Goal: Task Accomplishment & Management: Manage account settings

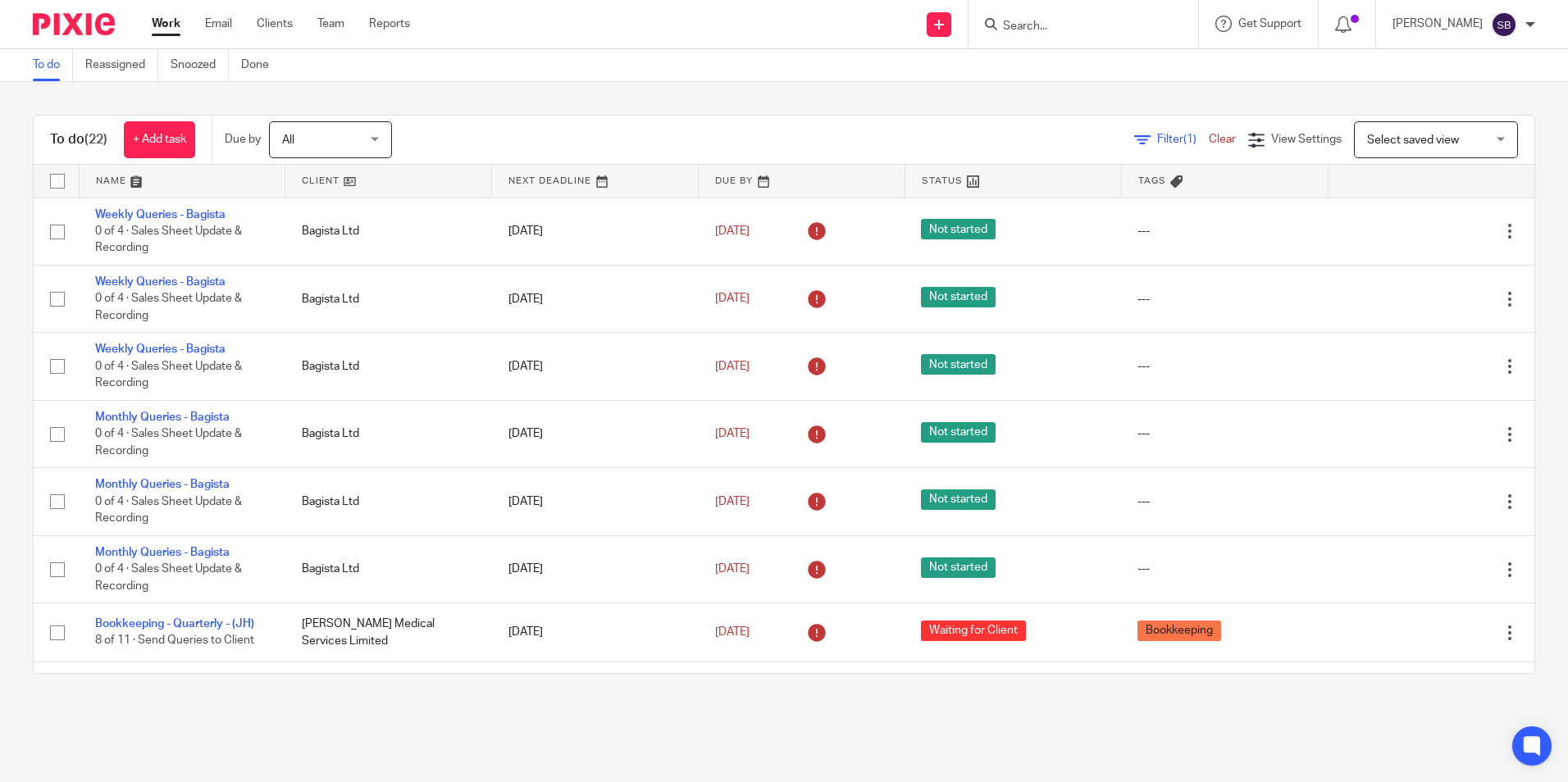
scroll to position [902, 0]
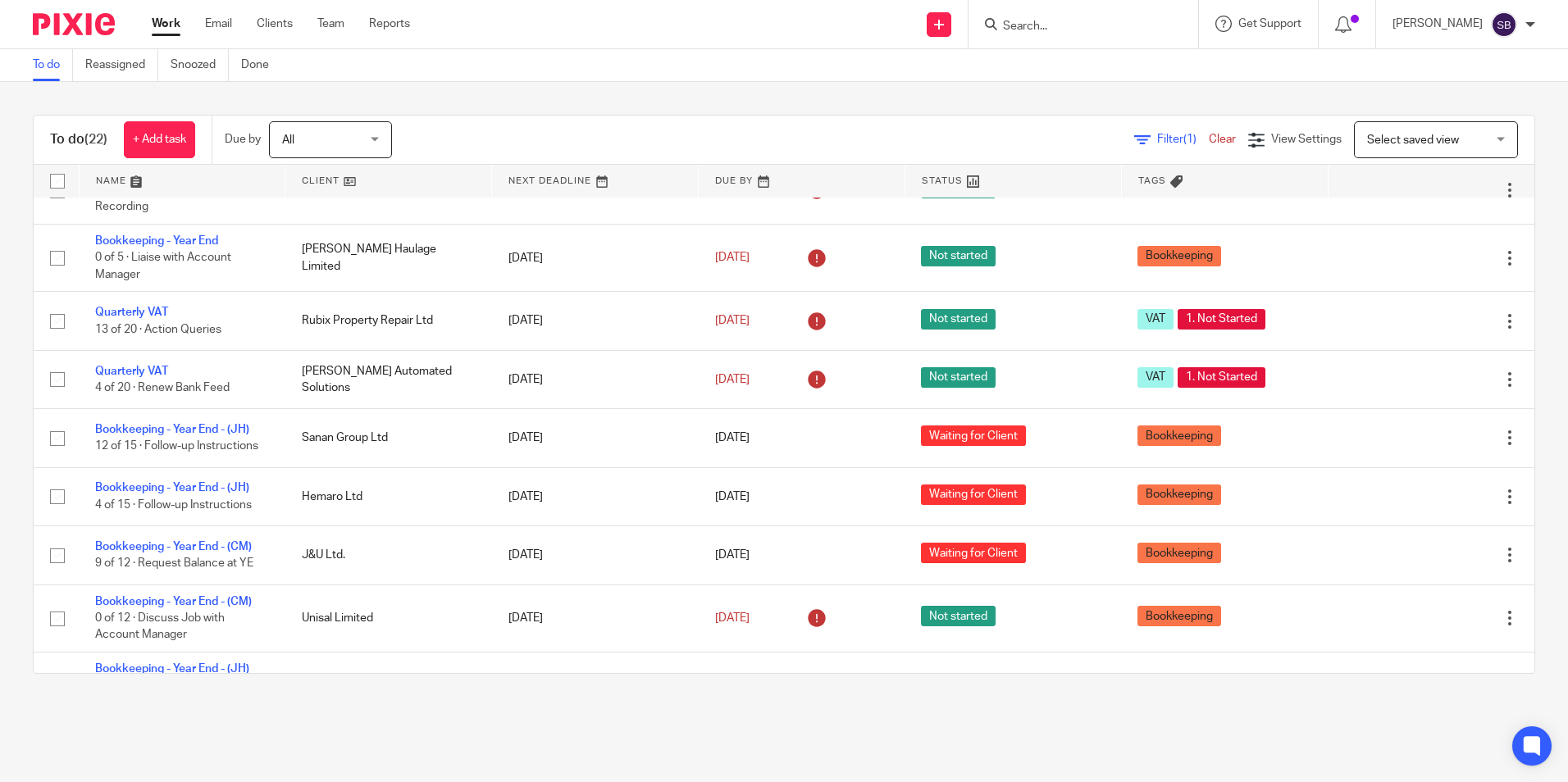
click at [372, 0] on html "Work Email Clients Team Reports Work Email Clients Team Reports Settings Send n…" at bounding box center [784, 391] width 1568 height 782
drag, startPoint x: 372, startPoint y: -3, endPoint x: 636, endPoint y: 102, distance: 284.1
click at [641, 102] on div "To do (22) + Add task Due by All All Today Tomorrow This week Next week This mo…" at bounding box center [784, 393] width 1568 height 624
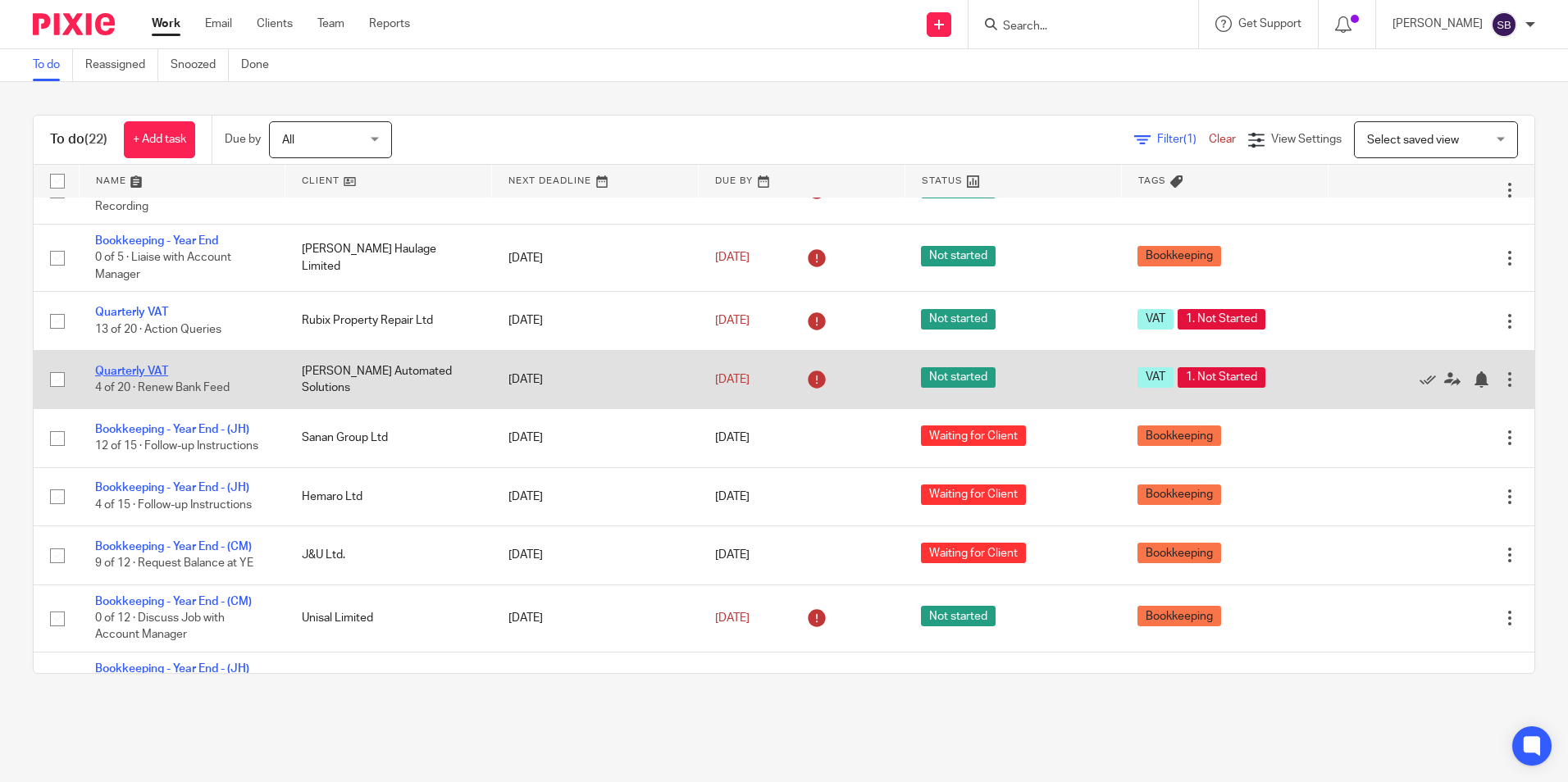
click at [135, 370] on link "Quarterly VAT" at bounding box center [131, 372] width 73 height 11
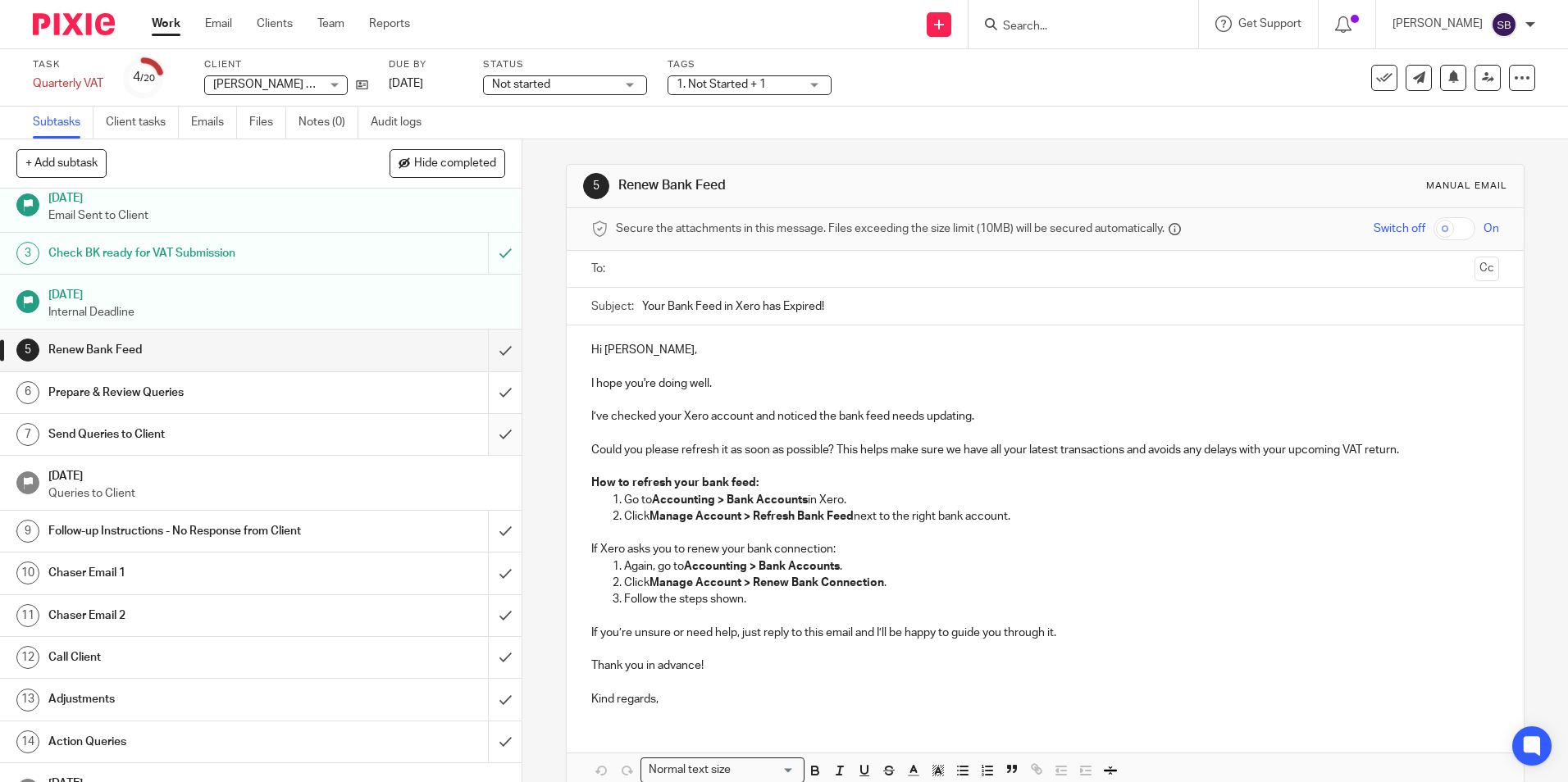
scroll to position [82, 0]
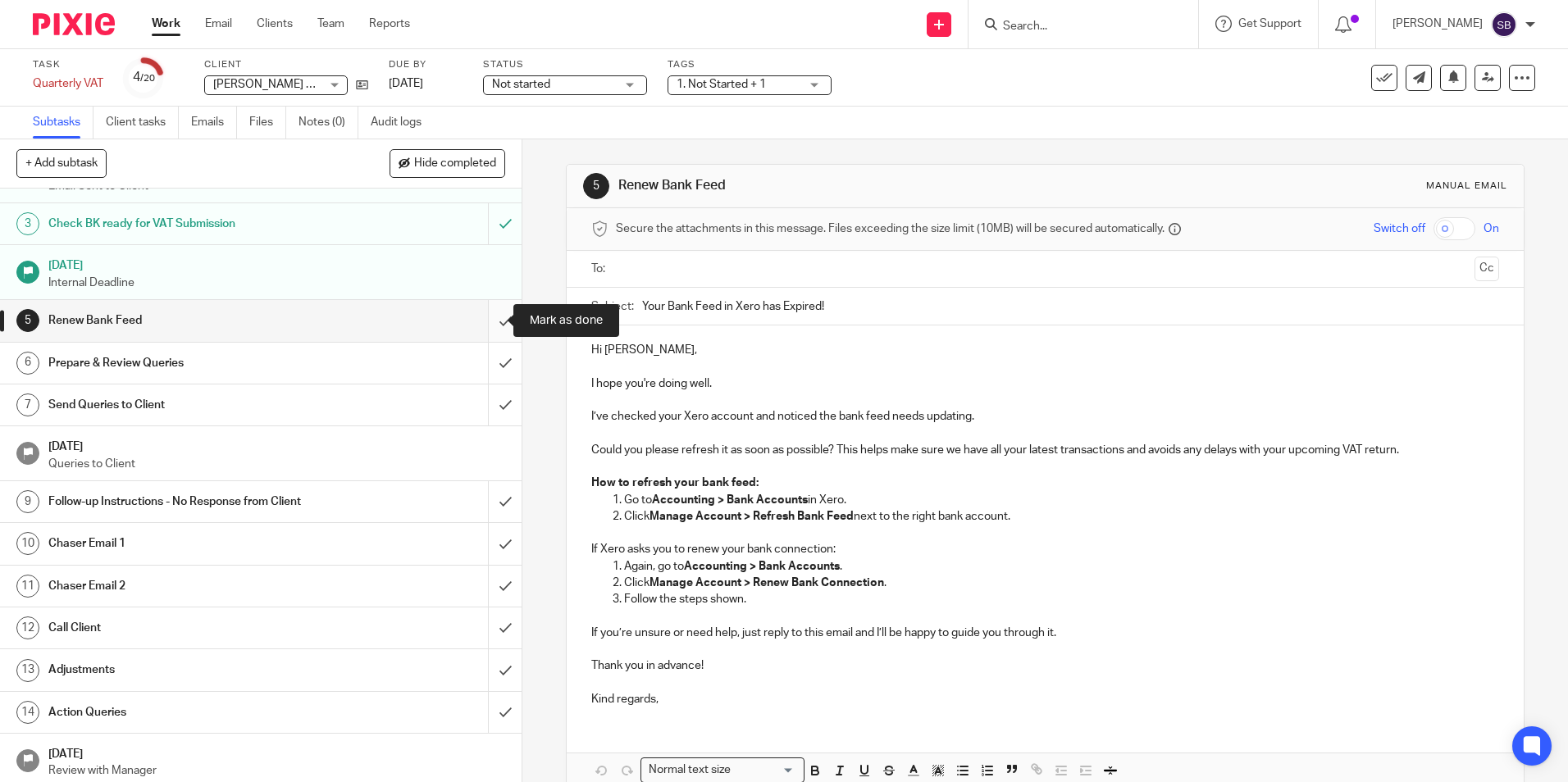
click at [487, 315] on input "submit" at bounding box center [260, 320] width 522 height 41
click at [488, 355] on input "submit" at bounding box center [260, 363] width 522 height 41
click at [480, 415] on input "submit" at bounding box center [260, 405] width 522 height 41
click at [488, 489] on input "submit" at bounding box center [260, 501] width 522 height 41
click at [485, 541] on input "submit" at bounding box center [260, 543] width 522 height 41
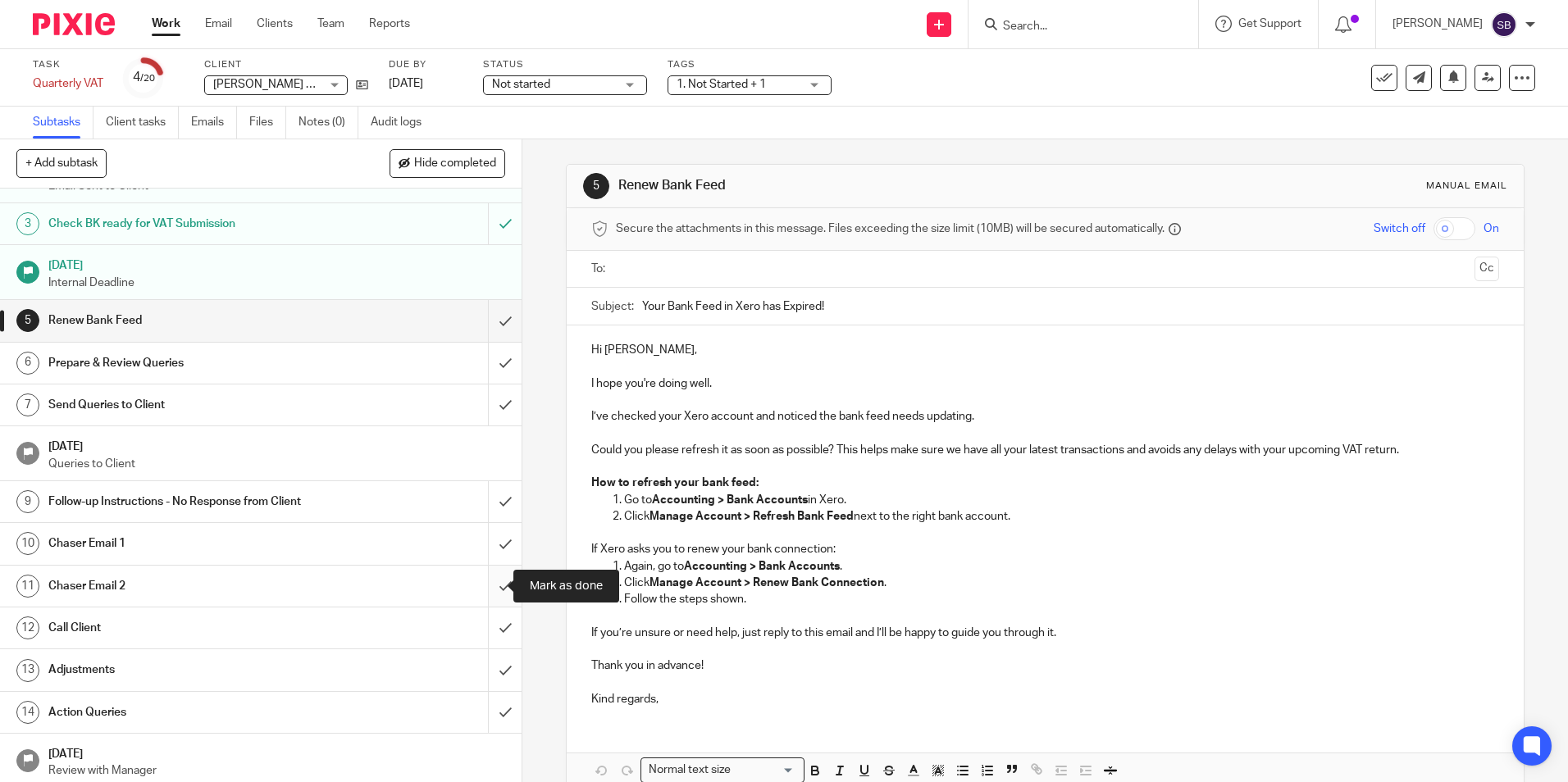
click at [485, 576] on input "submit" at bounding box center [260, 585] width 522 height 41
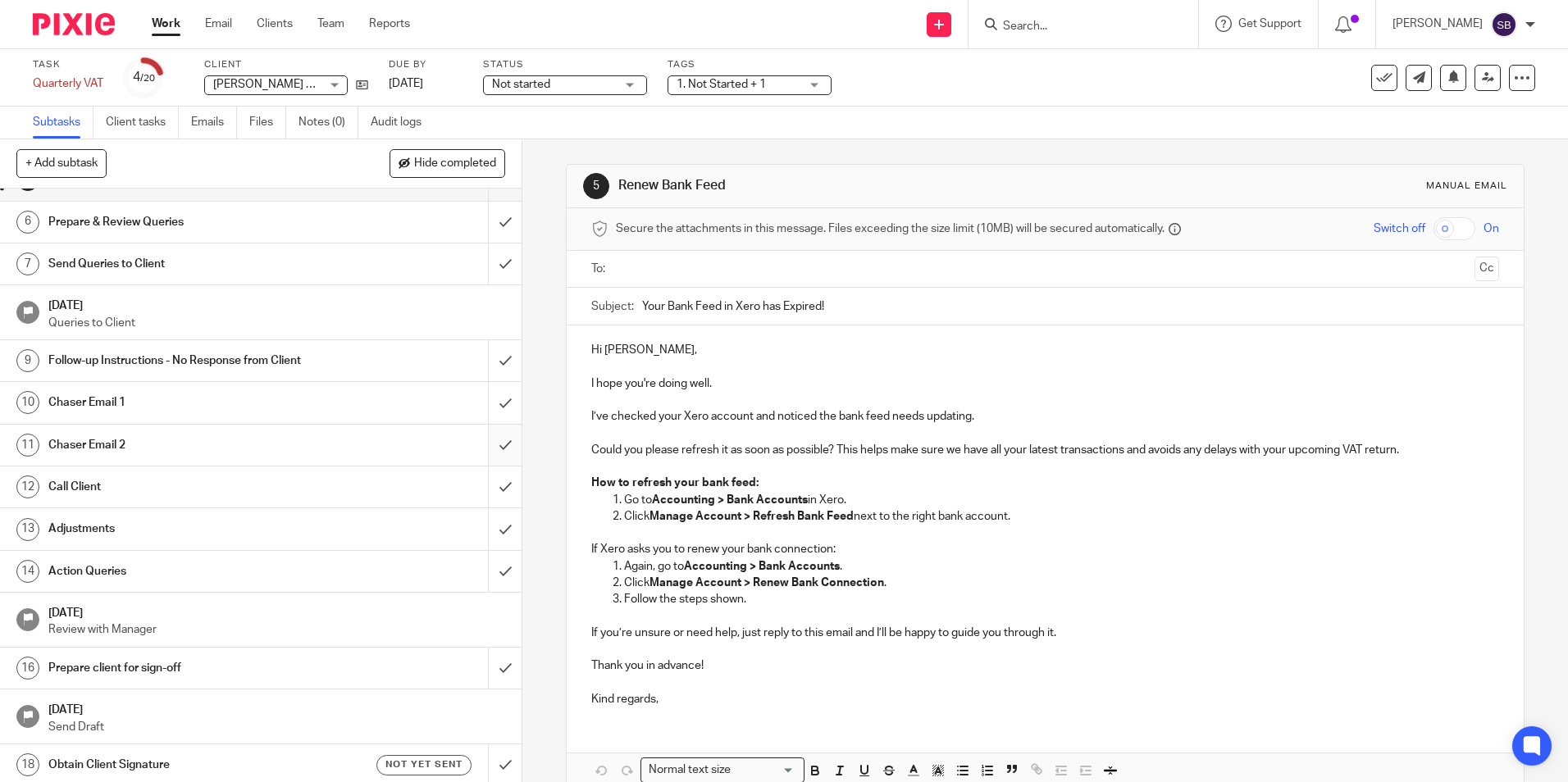
scroll to position [246, 0]
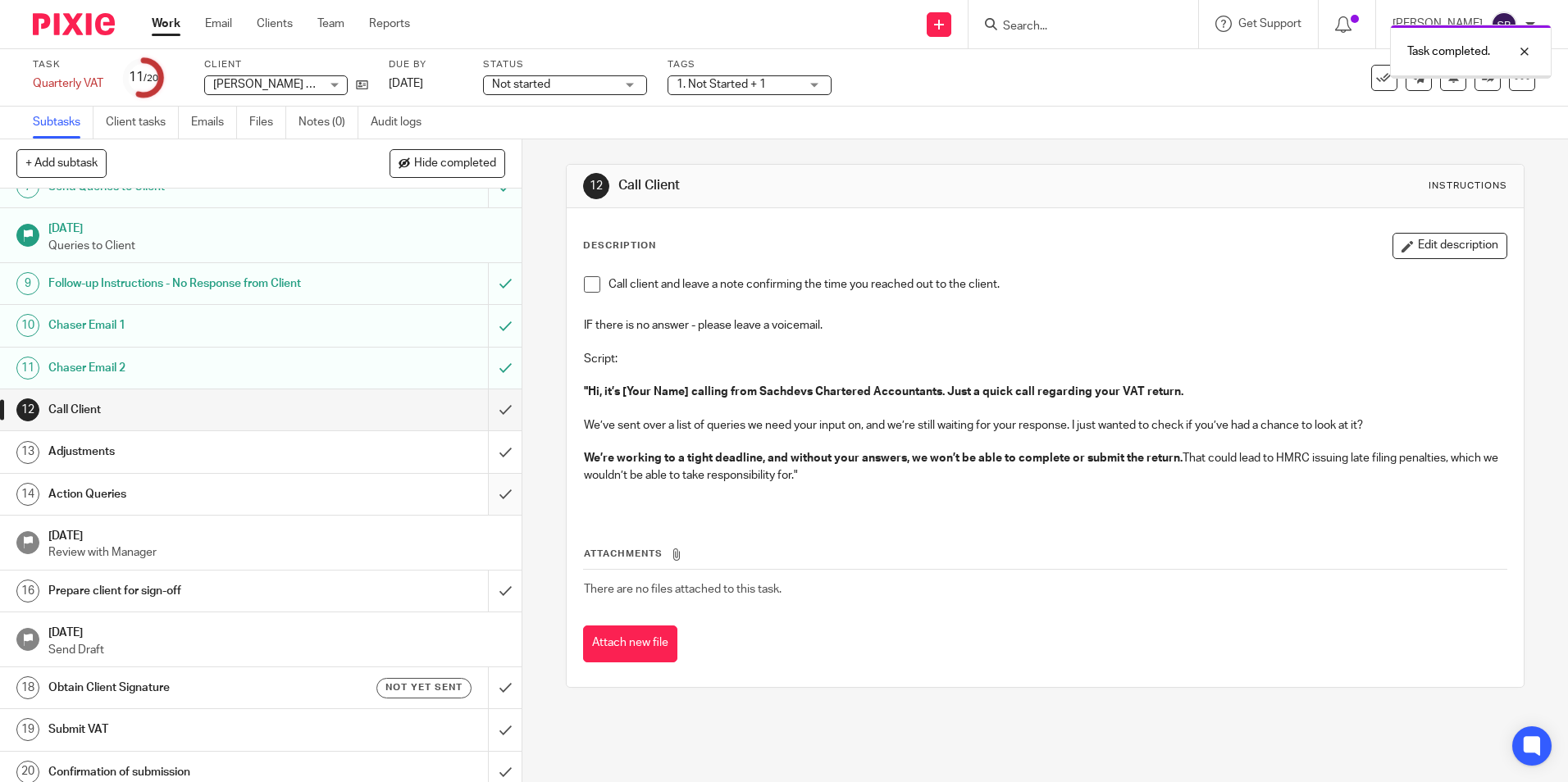
scroll to position [312, 0]
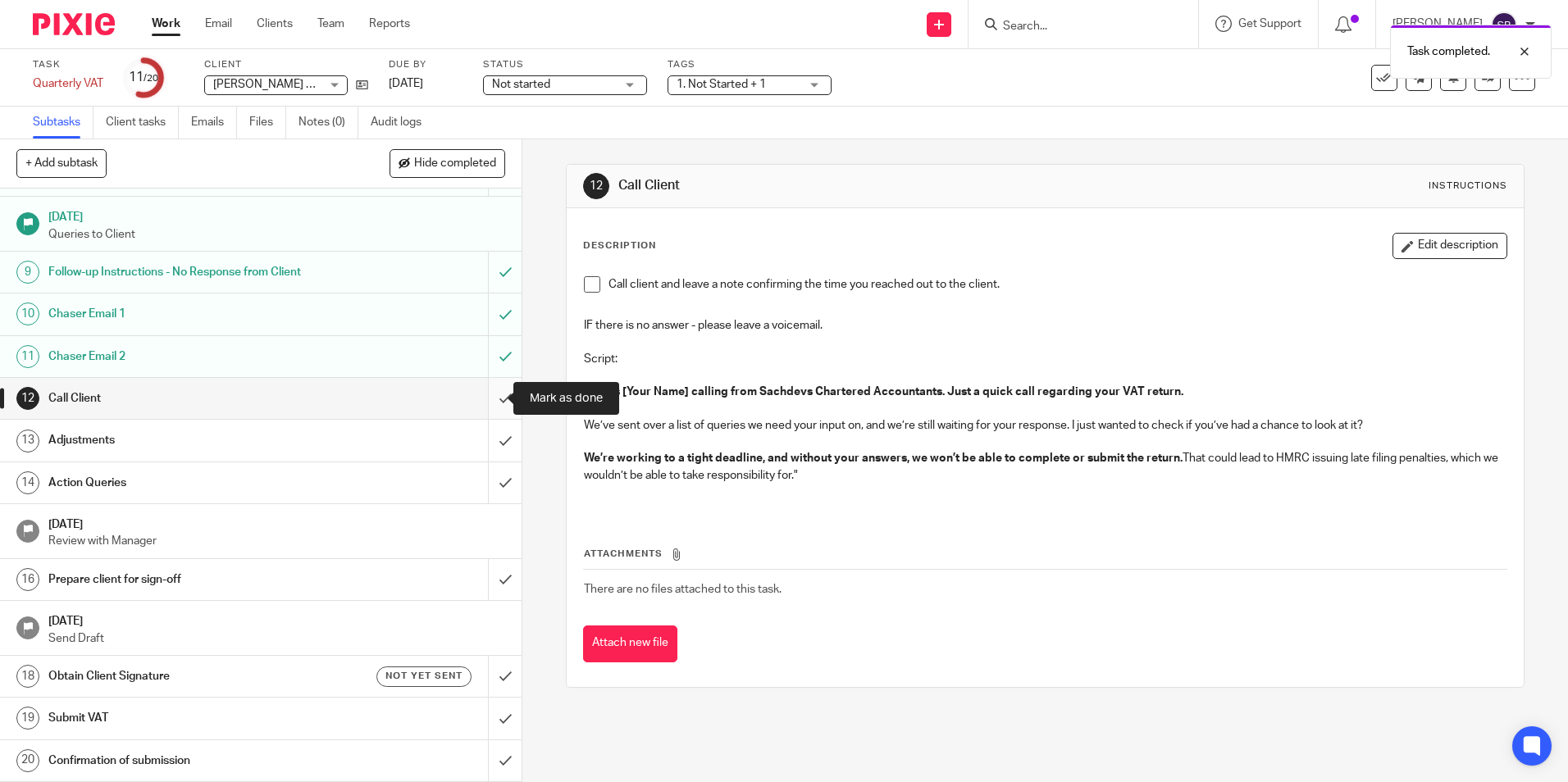
click at [494, 406] on input "submit" at bounding box center [260, 398] width 522 height 41
click at [487, 444] on input "submit" at bounding box center [260, 440] width 522 height 41
click at [486, 486] on input "submit" at bounding box center [260, 483] width 522 height 41
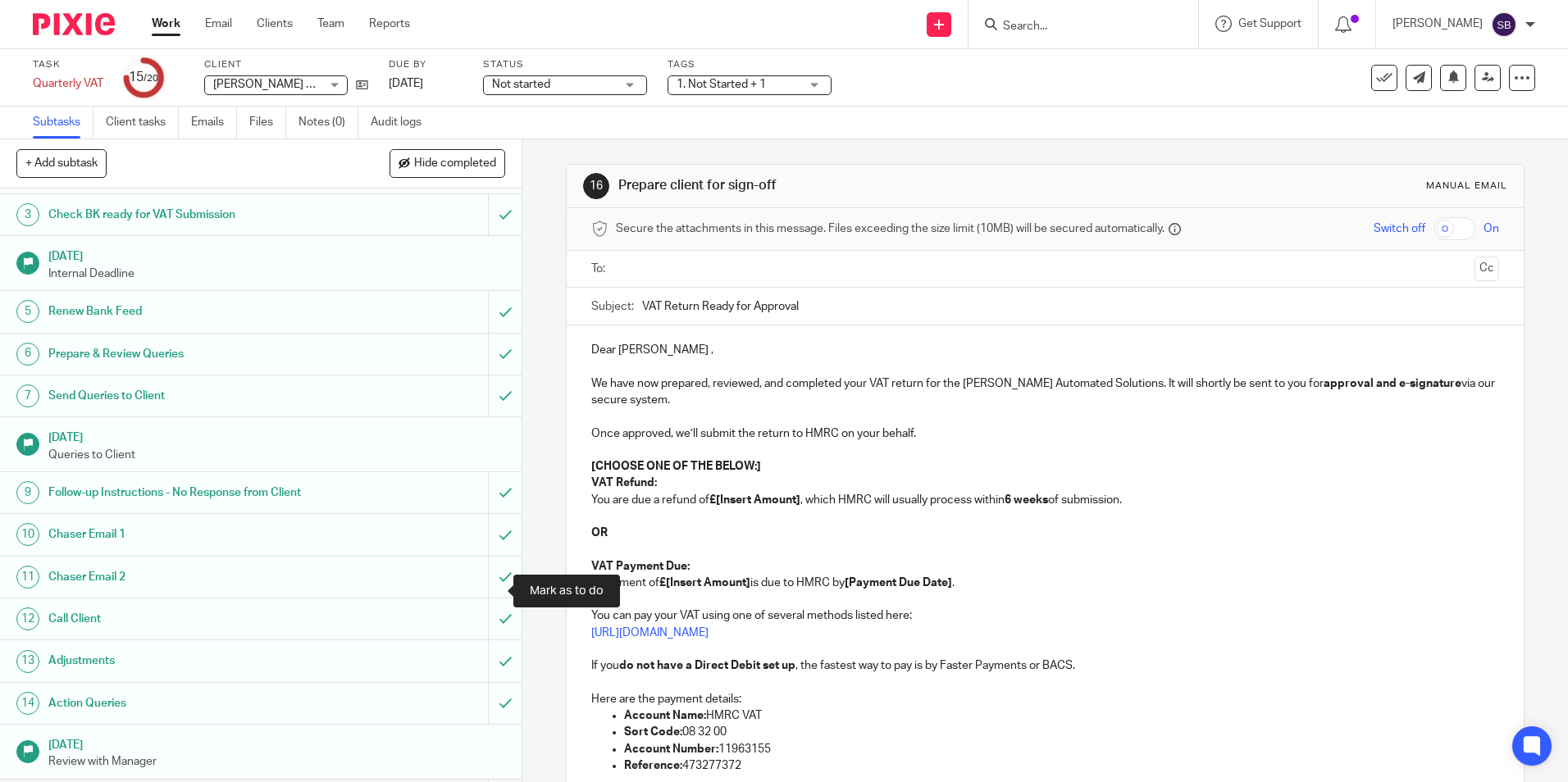
scroll to position [312, 0]
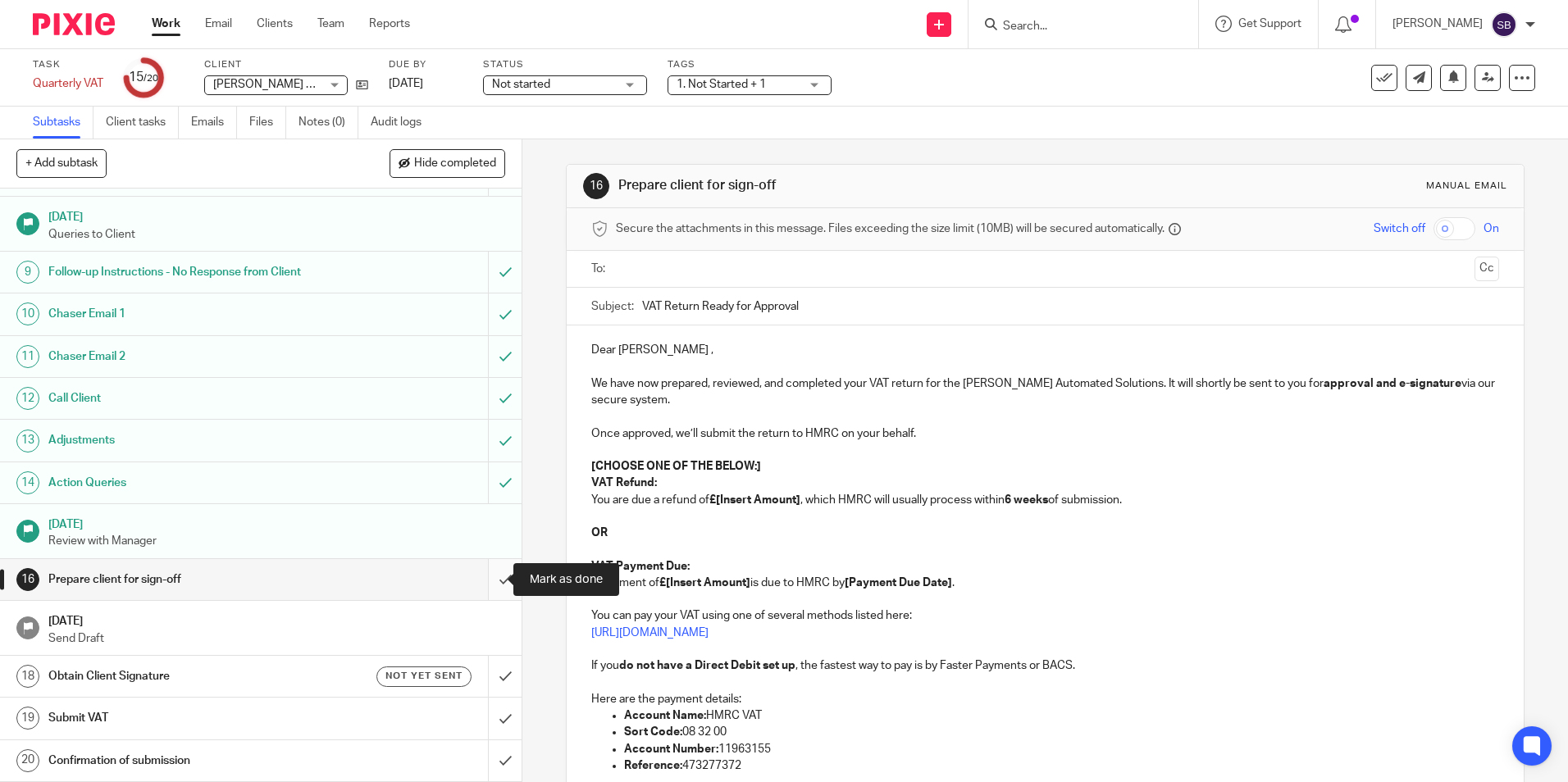
click at [493, 581] on input "submit" at bounding box center [260, 579] width 522 height 41
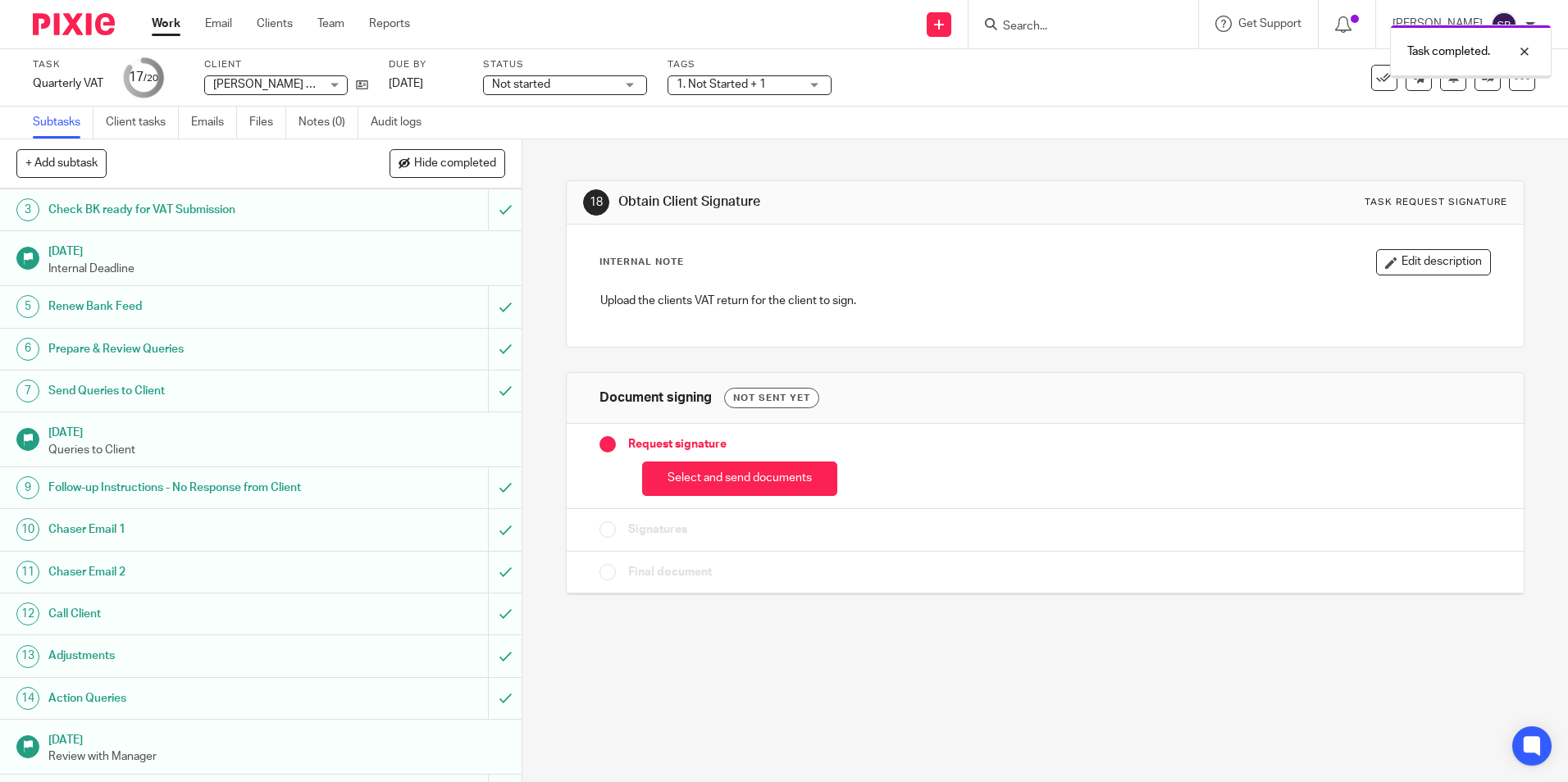
scroll to position [312, 0]
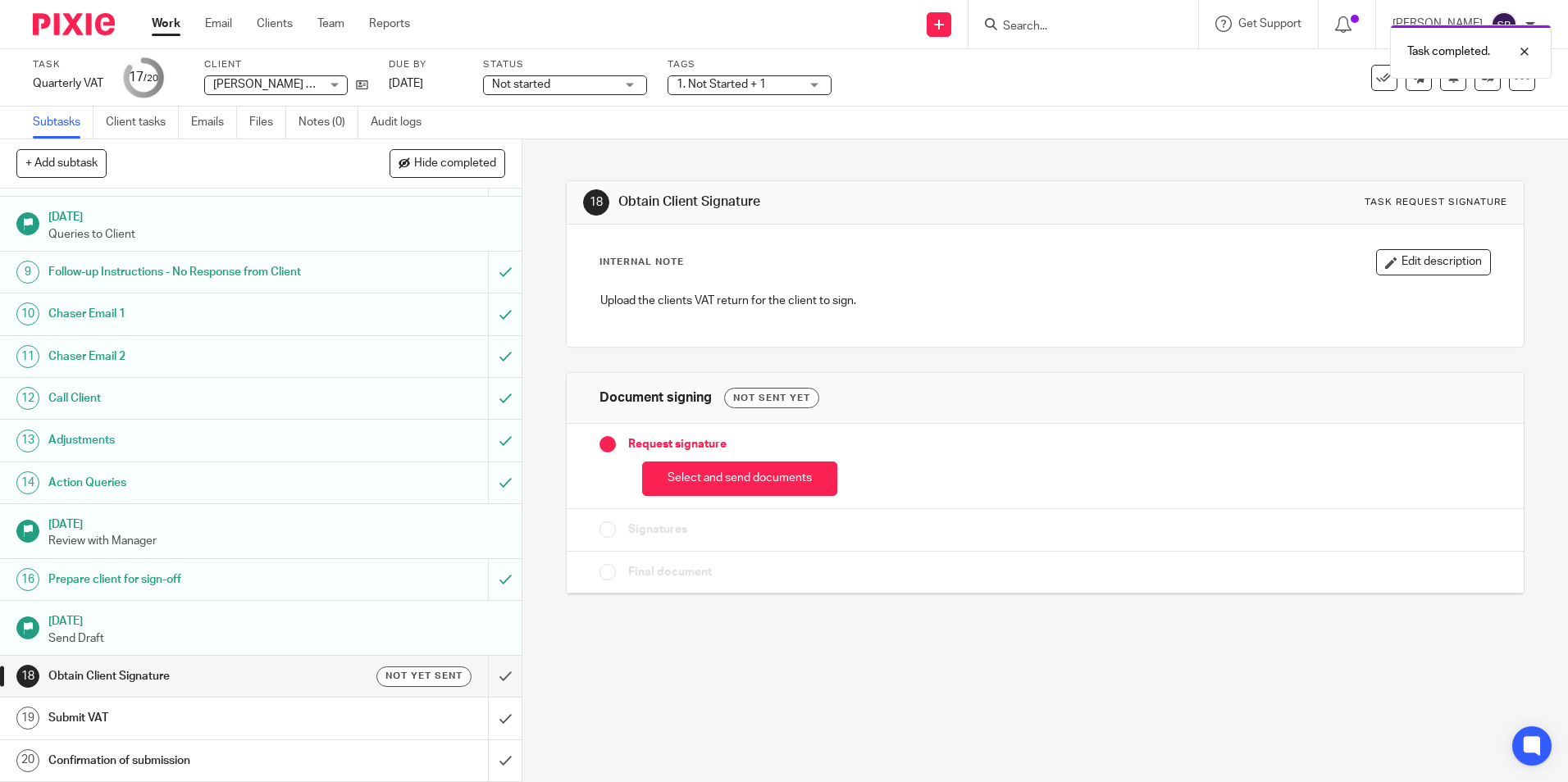
click at [397, 632] on p "Send Draft" at bounding box center [277, 638] width 457 height 16
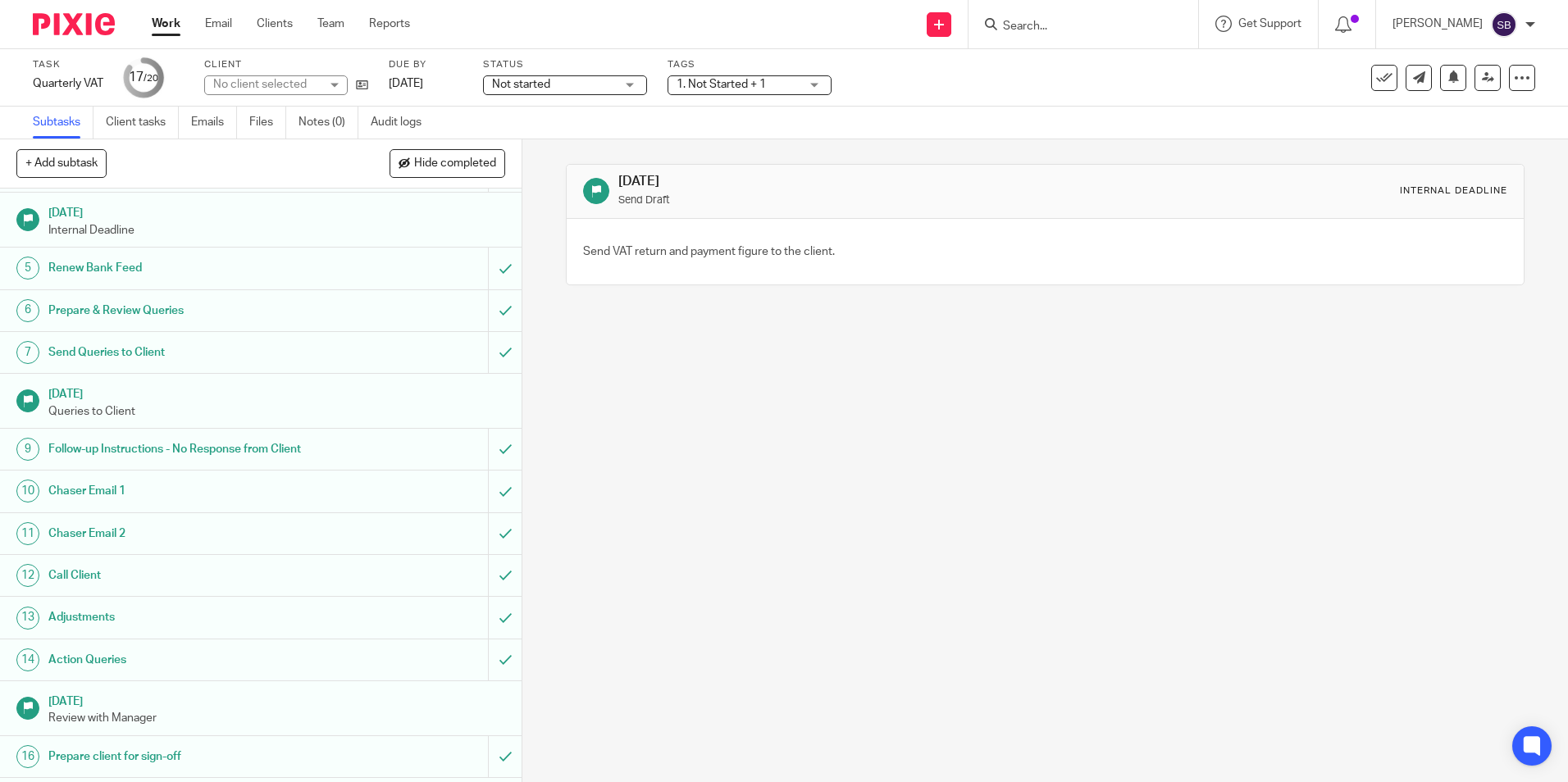
scroll to position [312, 0]
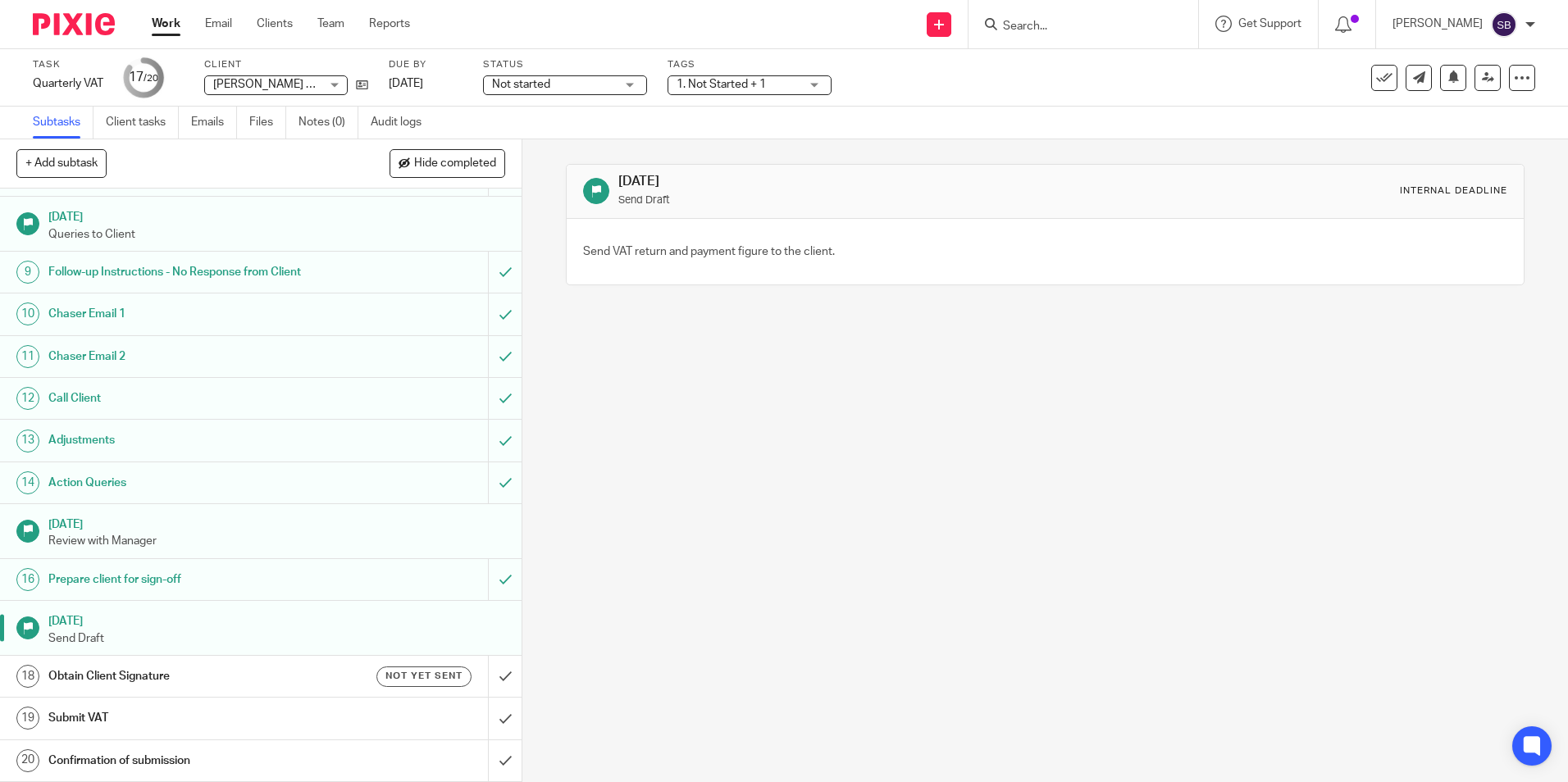
click at [388, 576] on div "Prepare client for sign-off" at bounding box center [260, 580] width 424 height 25
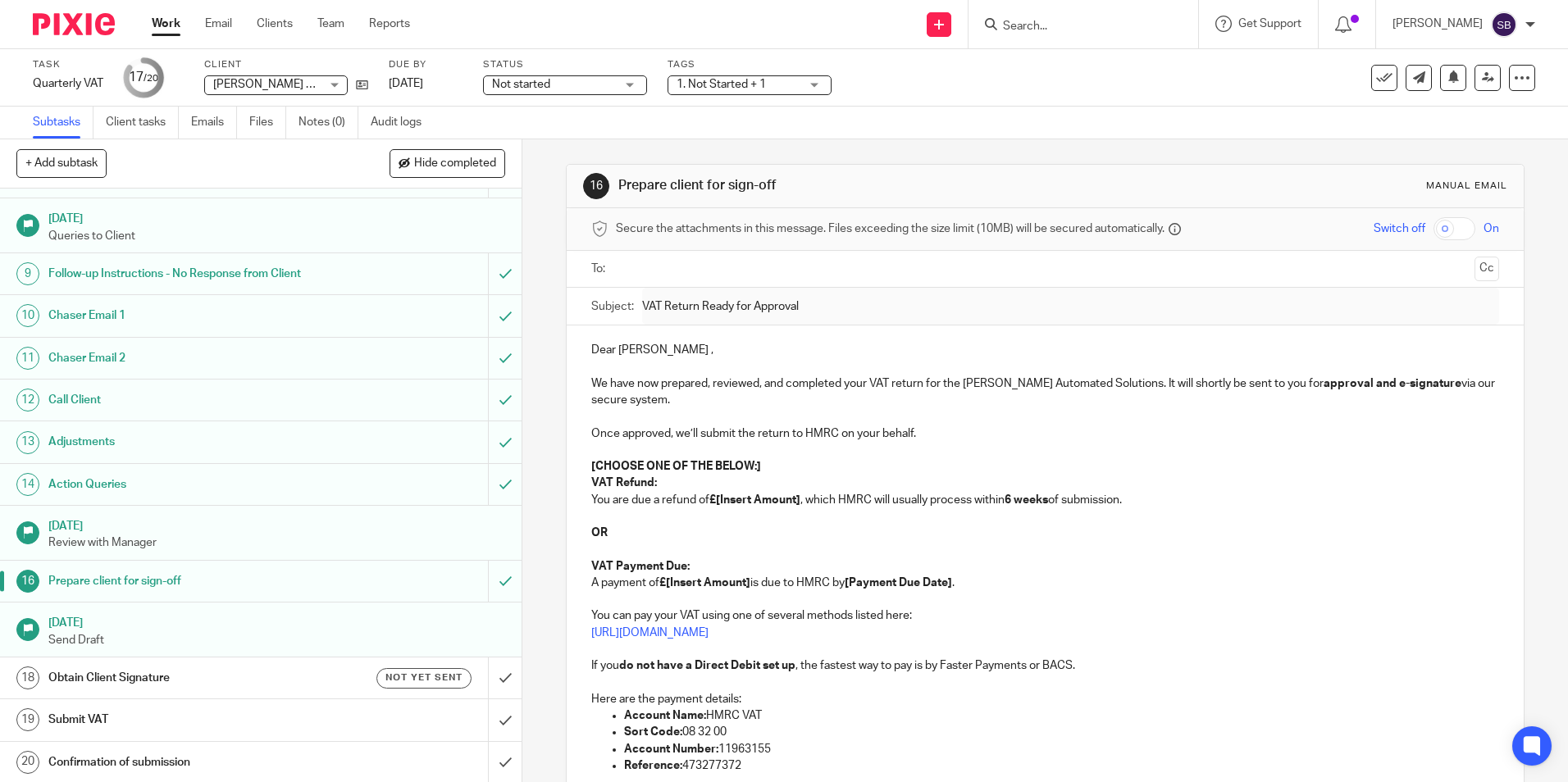
scroll to position [312, 0]
click at [478, 576] on input "submit" at bounding box center [260, 579] width 522 height 41
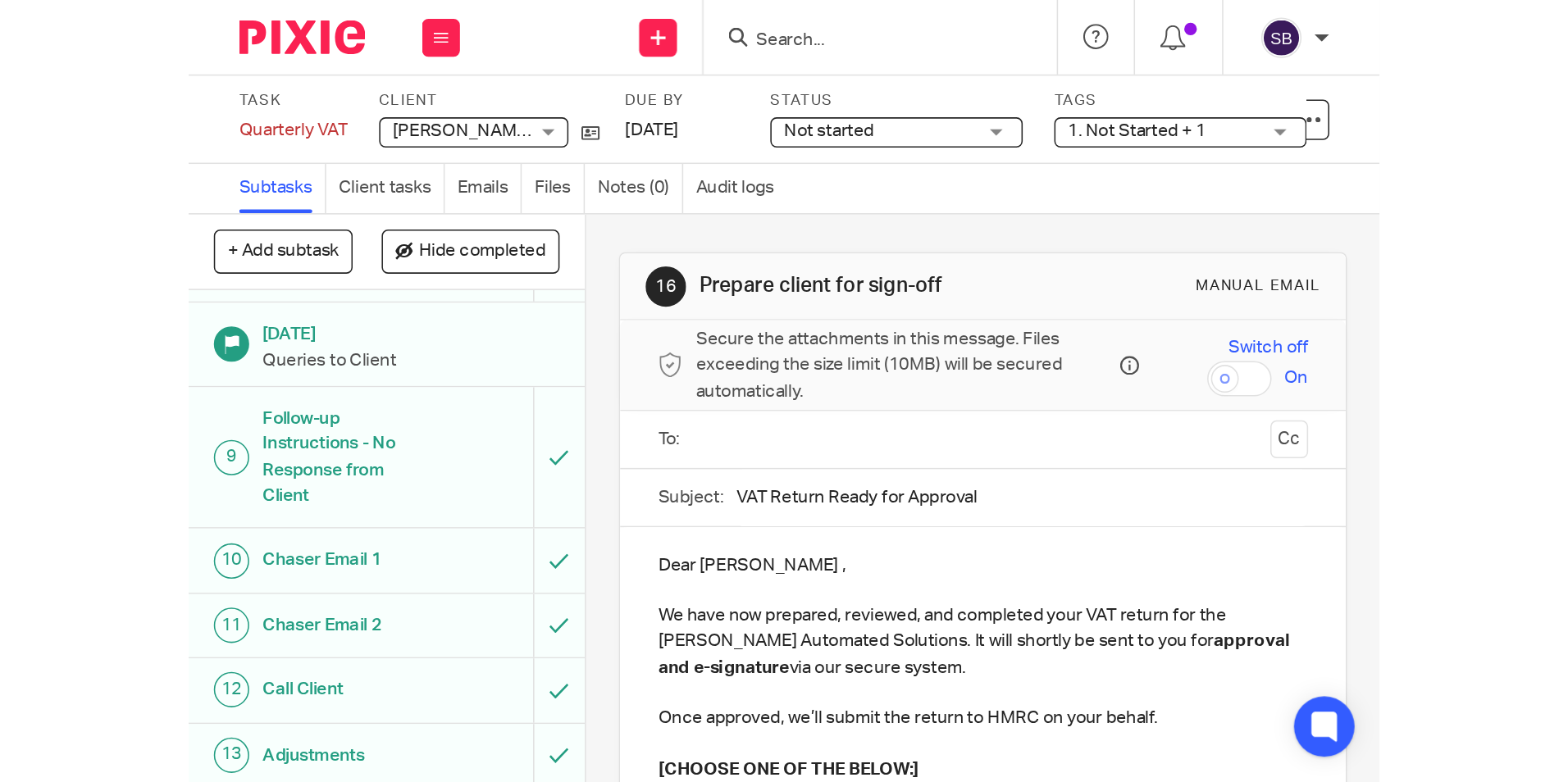
scroll to position [312, 0]
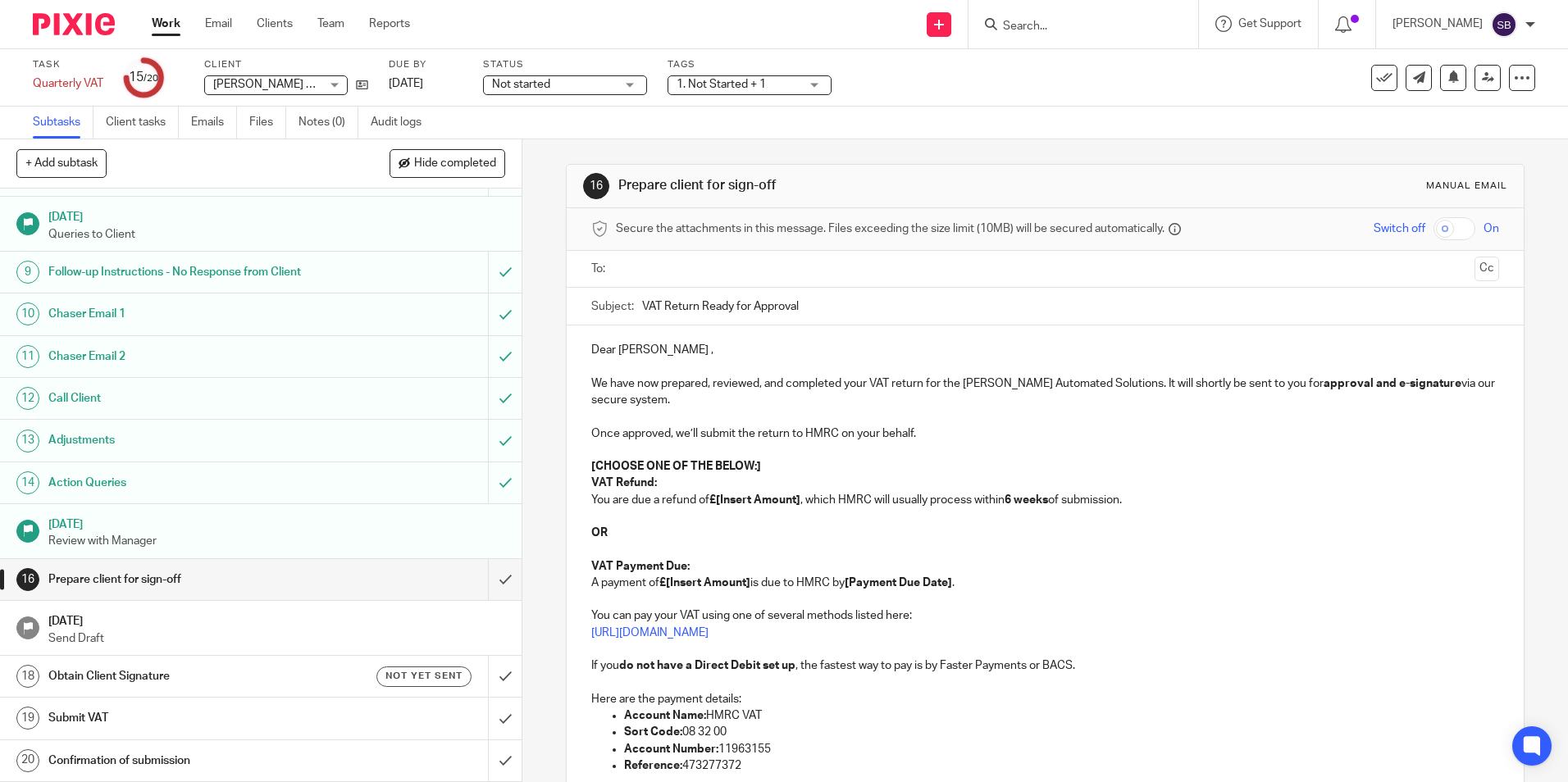
click at [923, 259] on input "text" at bounding box center [1043, 269] width 845 height 19
click at [630, 316] on div "Subject: VAT Return Ready for Approval" at bounding box center [1044, 310] width 907 height 37
click at [634, 308] on div "Subject: VAT Return Ready for Approval" at bounding box center [1044, 310] width 907 height 37
click at [642, 310] on input "VAT Return Ready for Approval" at bounding box center [1070, 310] width 856 height 37
click at [758, 314] on input "Your July25 VAT Return Ready for Approval" at bounding box center [1070, 310] width 856 height 37
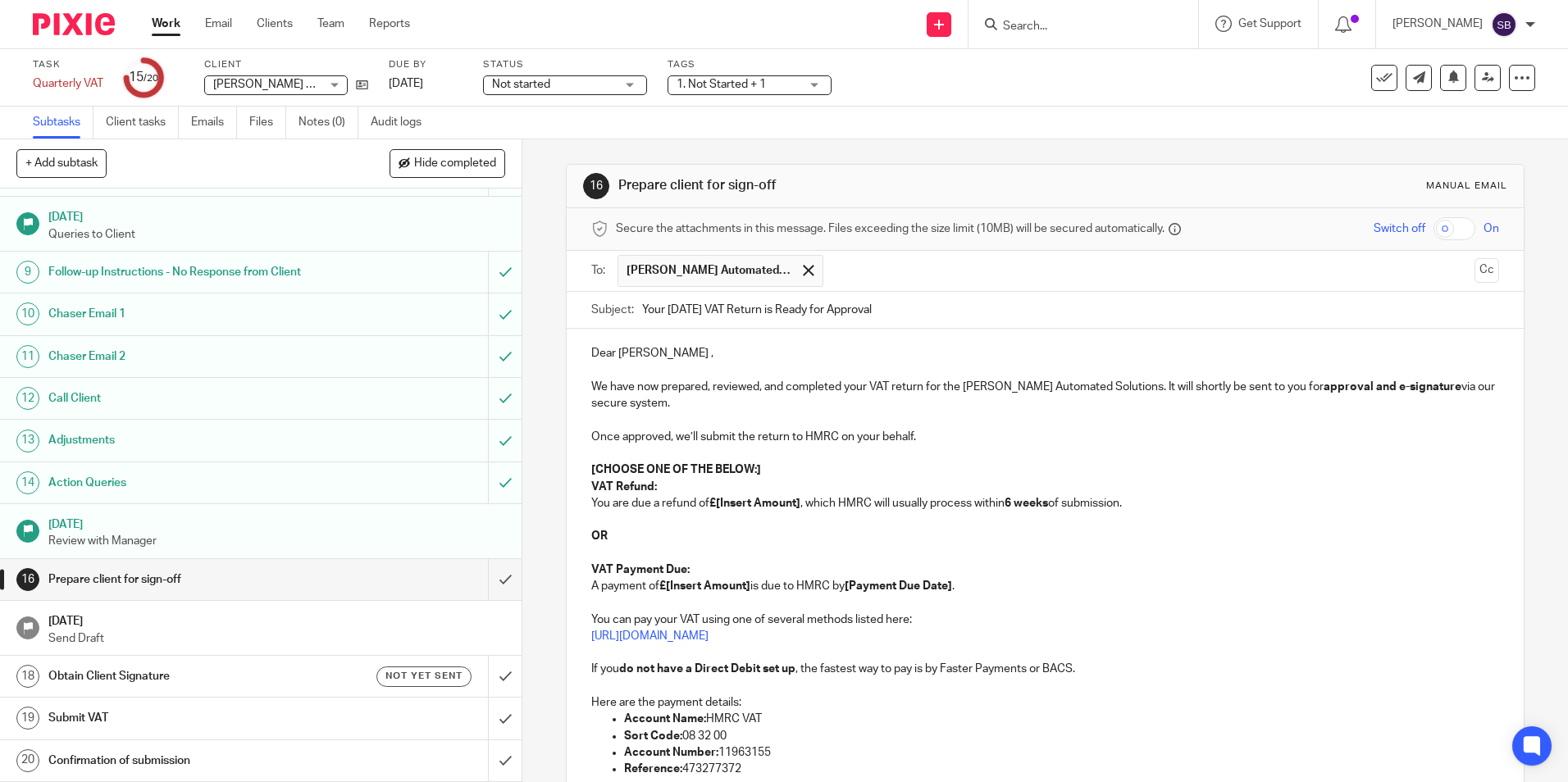
type input "Your July25 VAT Return is Ready for Approval"
click at [697, 363] on p at bounding box center [1044, 370] width 907 height 16
click at [673, 409] on p "We have now prepared, reviewed, and completed your VAT return for the Keller Au…" at bounding box center [1044, 395] width 907 height 33
click at [868, 388] on p "We have now prepared, reviewed, and completed your VAT return for the Keller Au…" at bounding box center [1044, 395] width 907 height 33
click at [684, 444] on p "Once approved, we’ll submit the return to HMRC on your behalf." at bounding box center [1044, 436] width 907 height 16
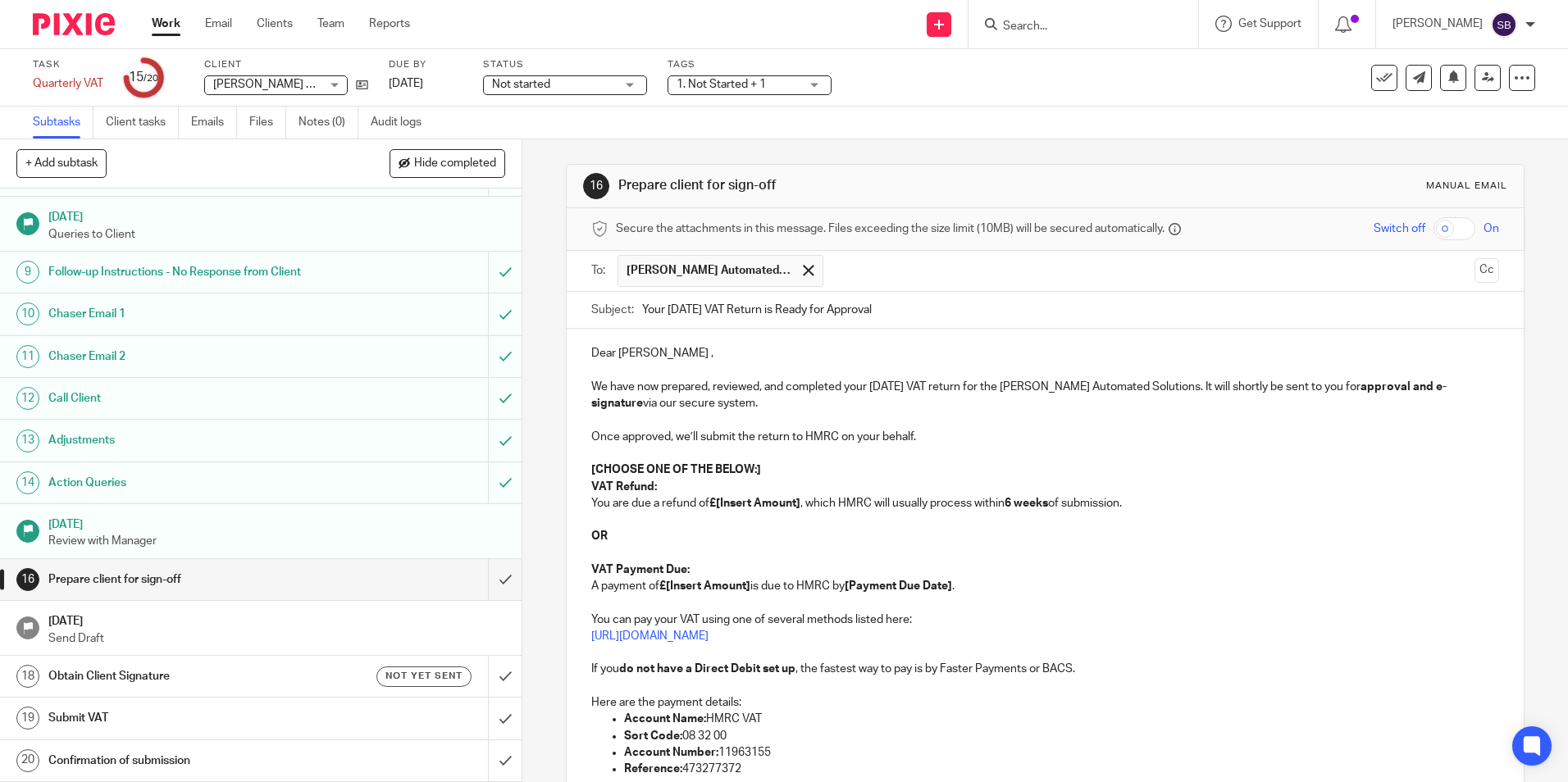
drag, startPoint x: 1466, startPoint y: 282, endPoint x: 1452, endPoint y: 288, distance: 15.2
click at [1474, 282] on button "Cc" at bounding box center [1486, 271] width 25 height 25
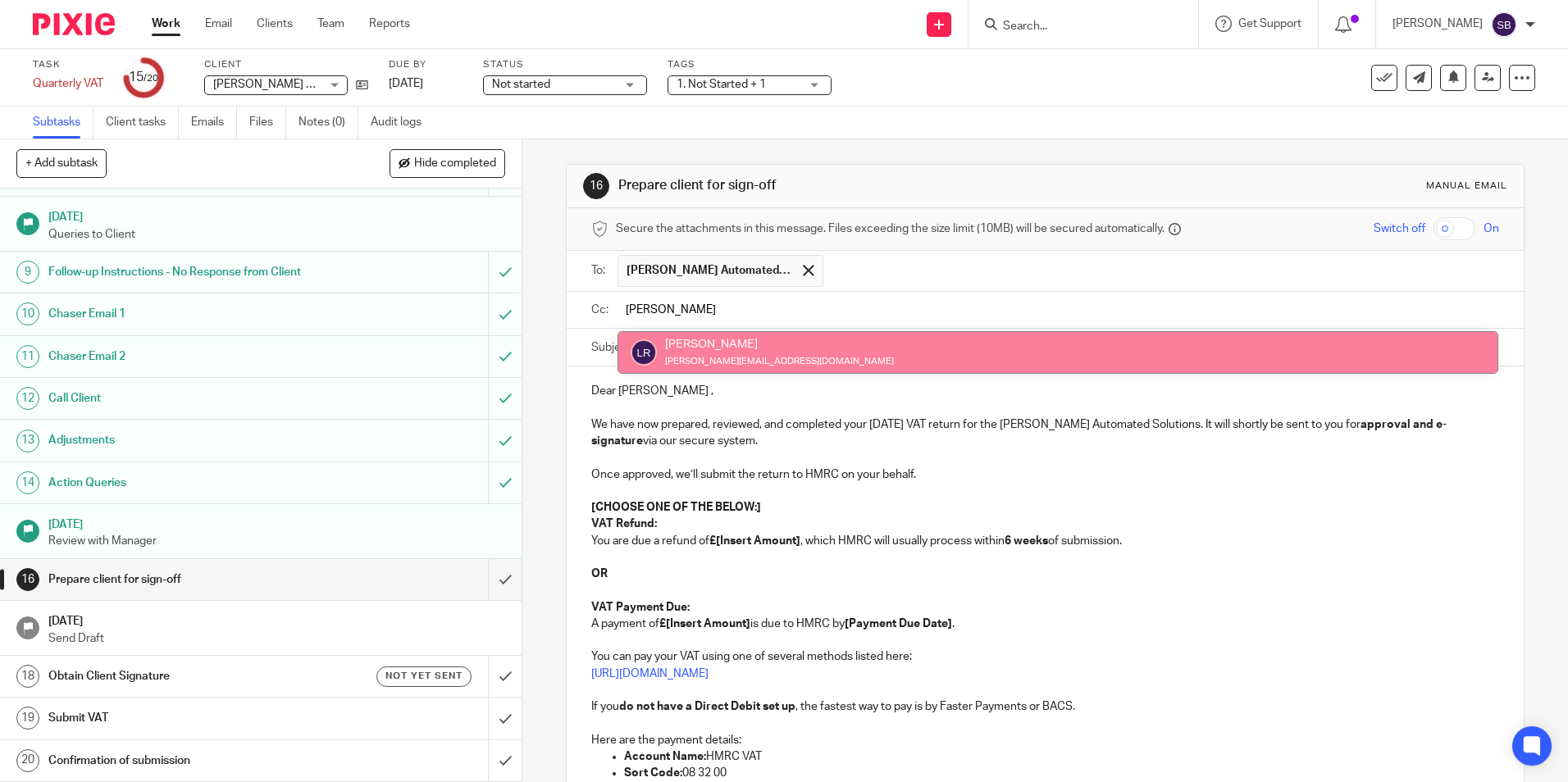
type input "Luke"
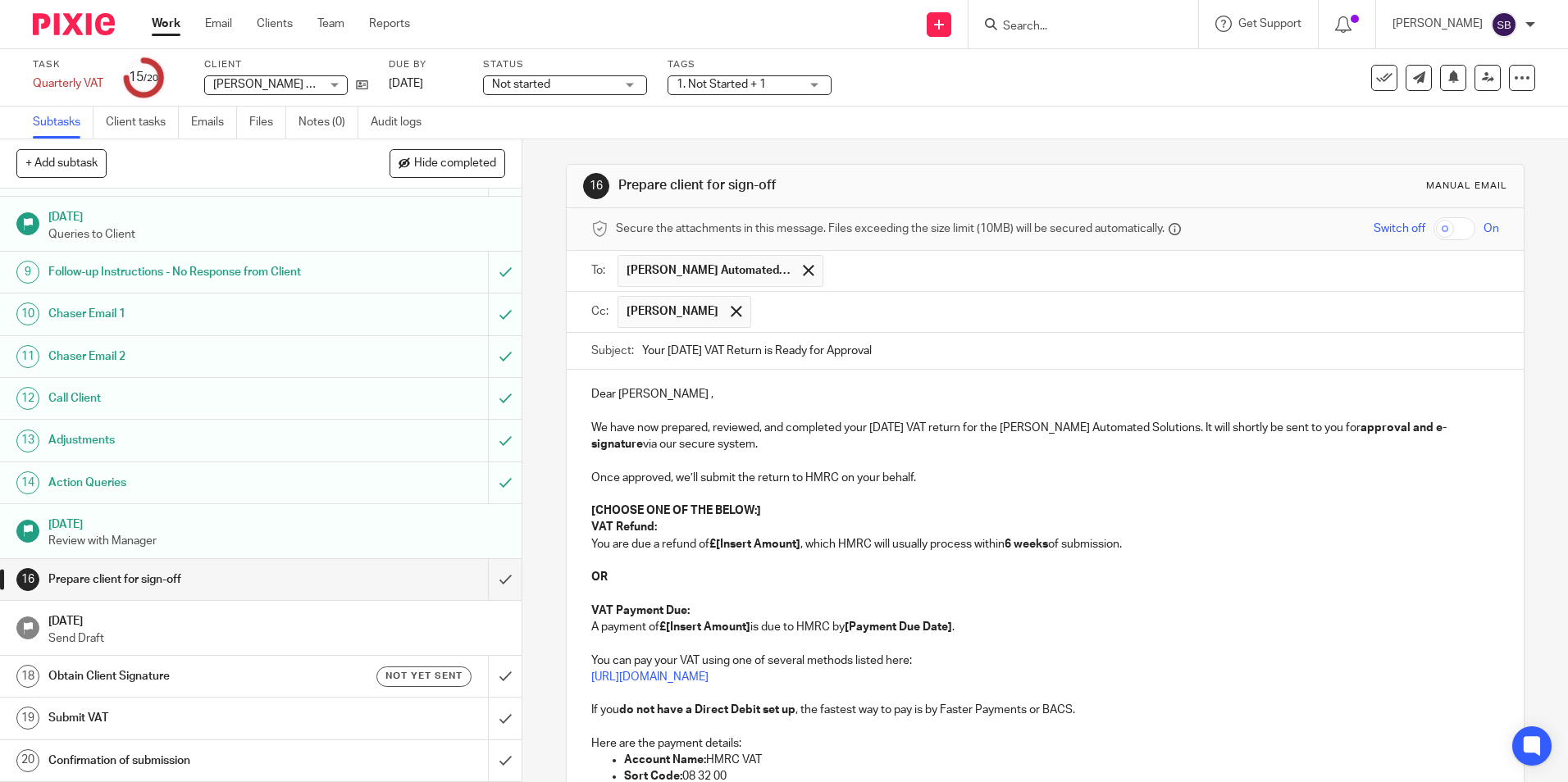
click at [769, 510] on p "[CHOOSE ONE OF THE BELOW:]" at bounding box center [1044, 510] width 907 height 16
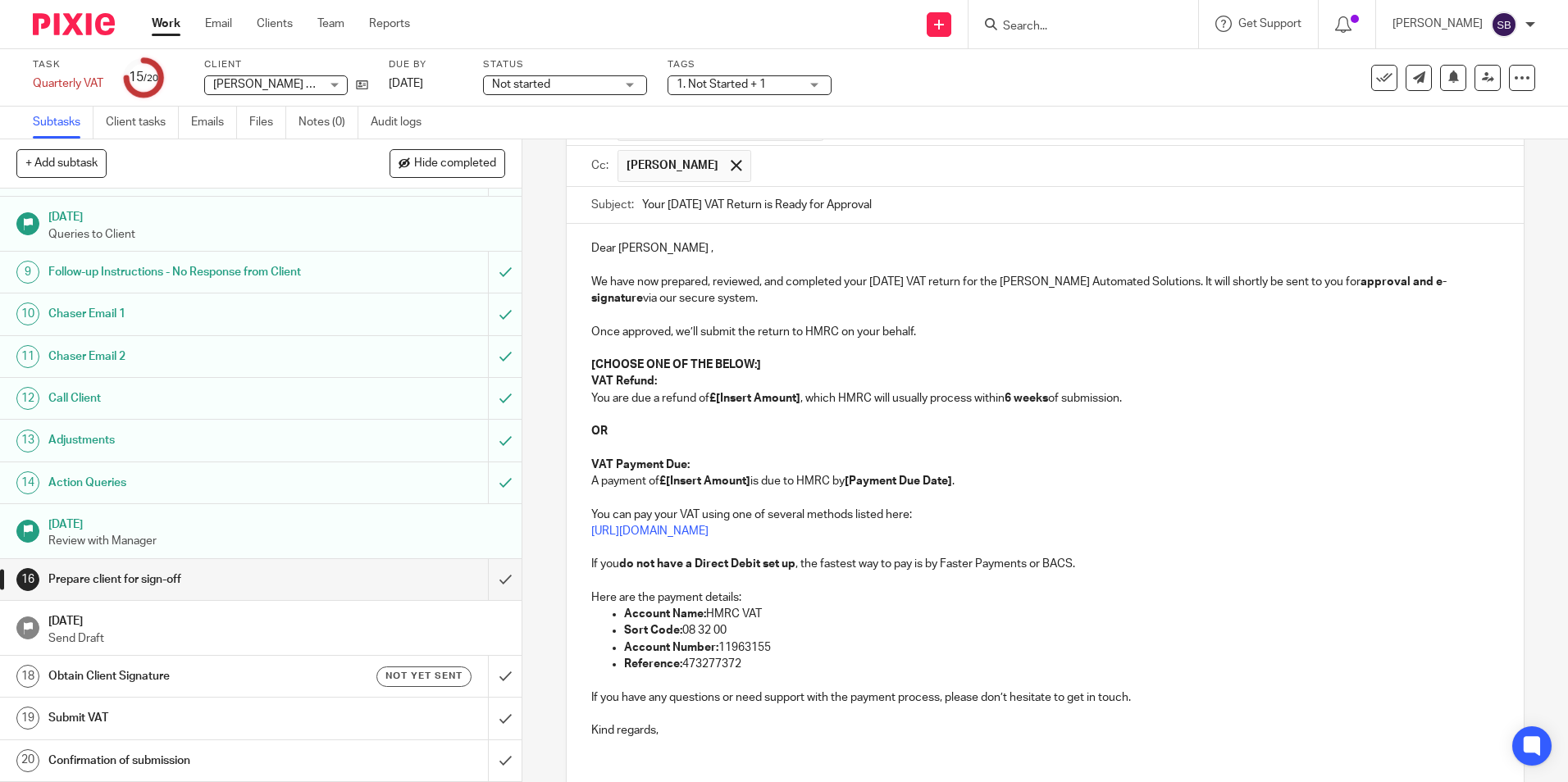
scroll to position [164, 0]
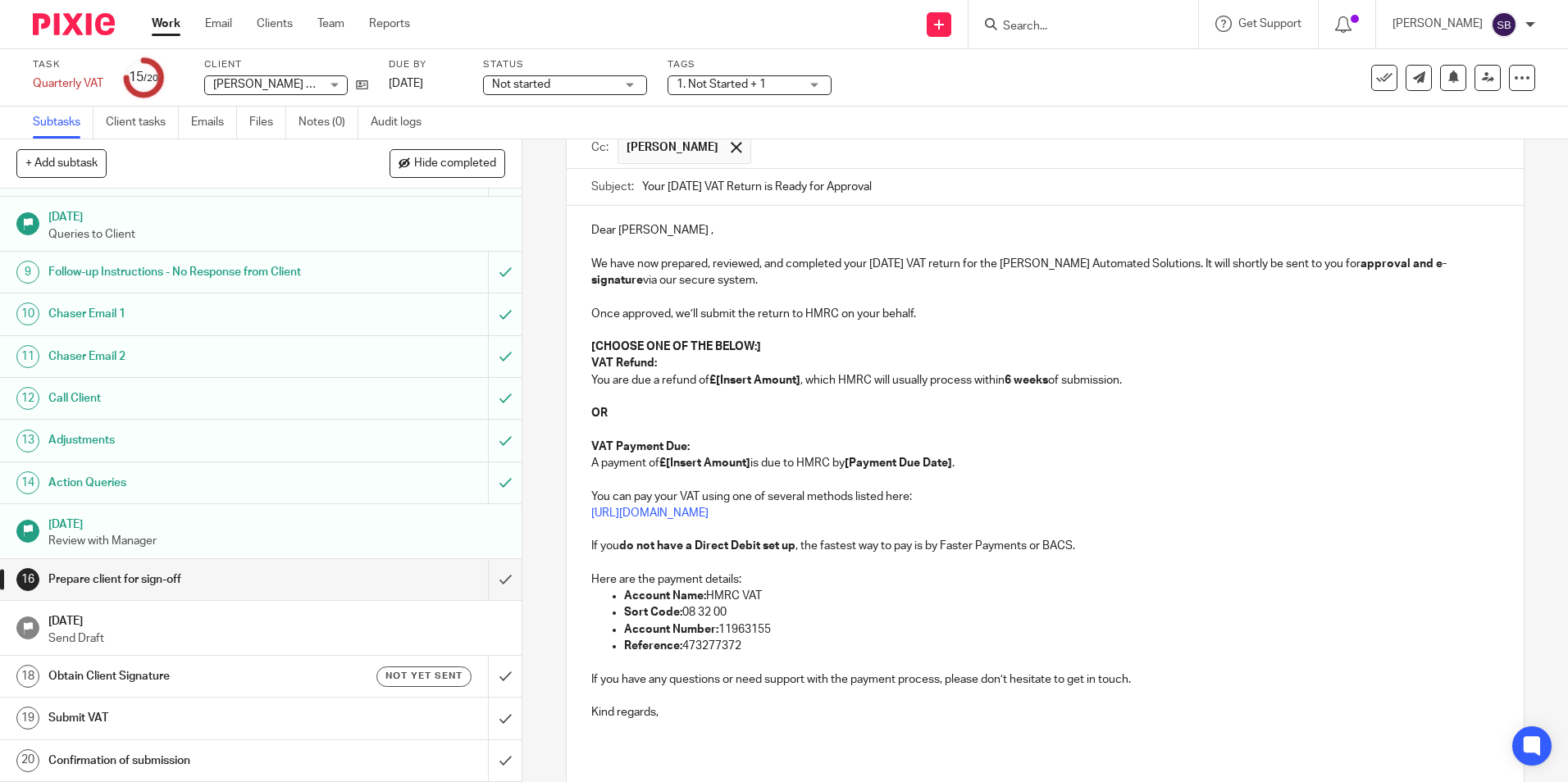
click at [663, 363] on p "VAT Refund: You are due a refund of £[Insert Amount] , which HMRC will usually …" at bounding box center [1044, 372] width 907 height 33
click at [674, 358] on p "VAT Refund: You are due a refund of £[Insert Amount] , which HMRC will usually …" at bounding box center [1044, 372] width 907 height 33
click at [815, 410] on p "OR" at bounding box center [1044, 412] width 907 height 16
click at [716, 386] on p "VAT Refund: 252.56 You are due a refund of £[Insert Amount] , which HMRC will u…" at bounding box center [1044, 372] width 907 height 33
drag, startPoint x: 713, startPoint y: 380, endPoint x: 797, endPoint y: 384, distance: 84.1
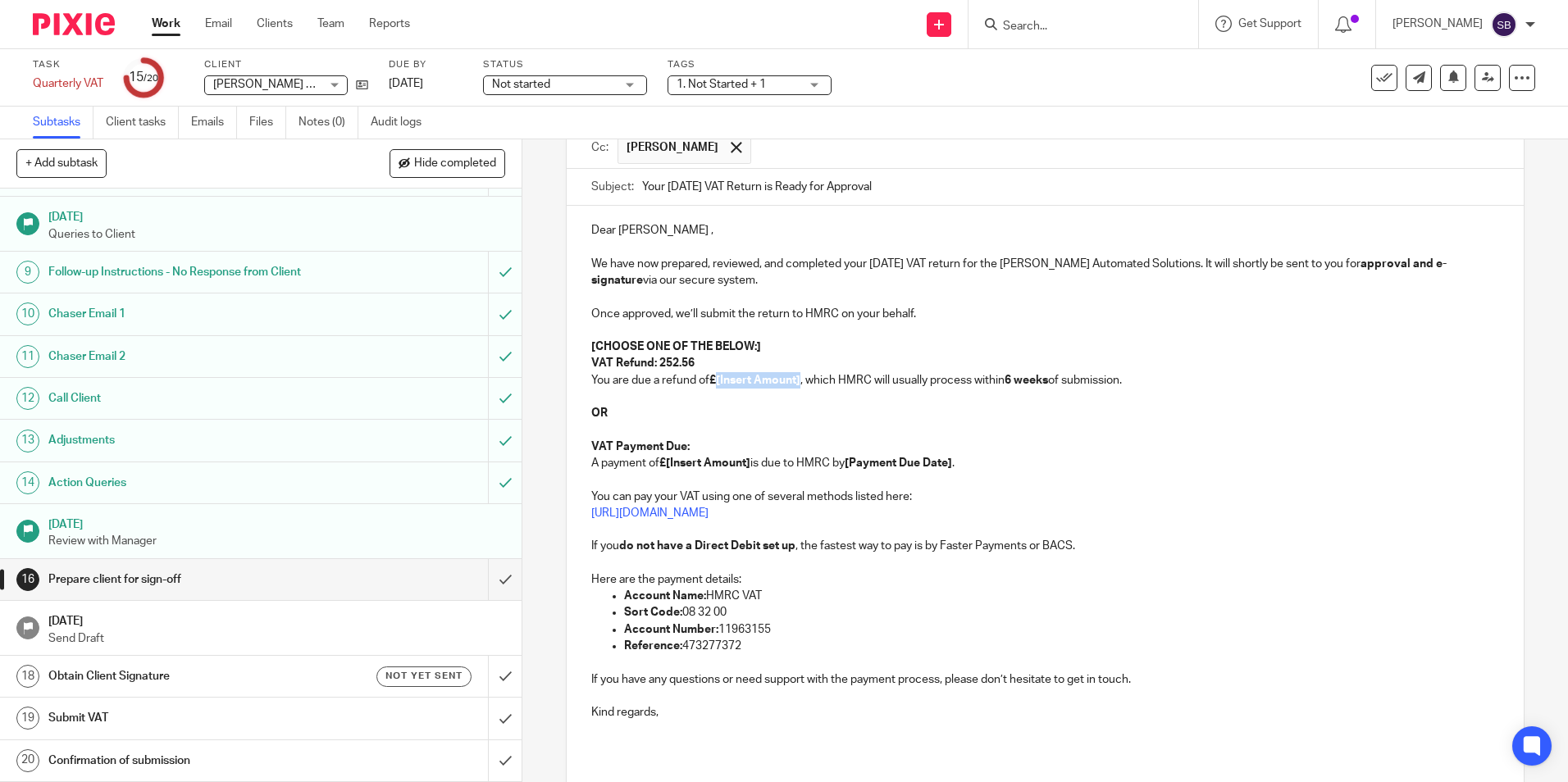
click at [797, 384] on strong "£[Insert Amount]" at bounding box center [755, 380] width 91 height 11
click at [849, 432] on p at bounding box center [1044, 429] width 907 height 16
drag, startPoint x: 583, startPoint y: 344, endPoint x: 757, endPoint y: 341, distance: 174.0
click at [757, 341] on div "Dear Alexander , We have now prepared, reviewed, and completed your July25 VAT …" at bounding box center [1044, 478] width 956 height 544
click at [654, 363] on strong "VAT Refund: 252.56" at bounding box center [642, 363] width 104 height 11
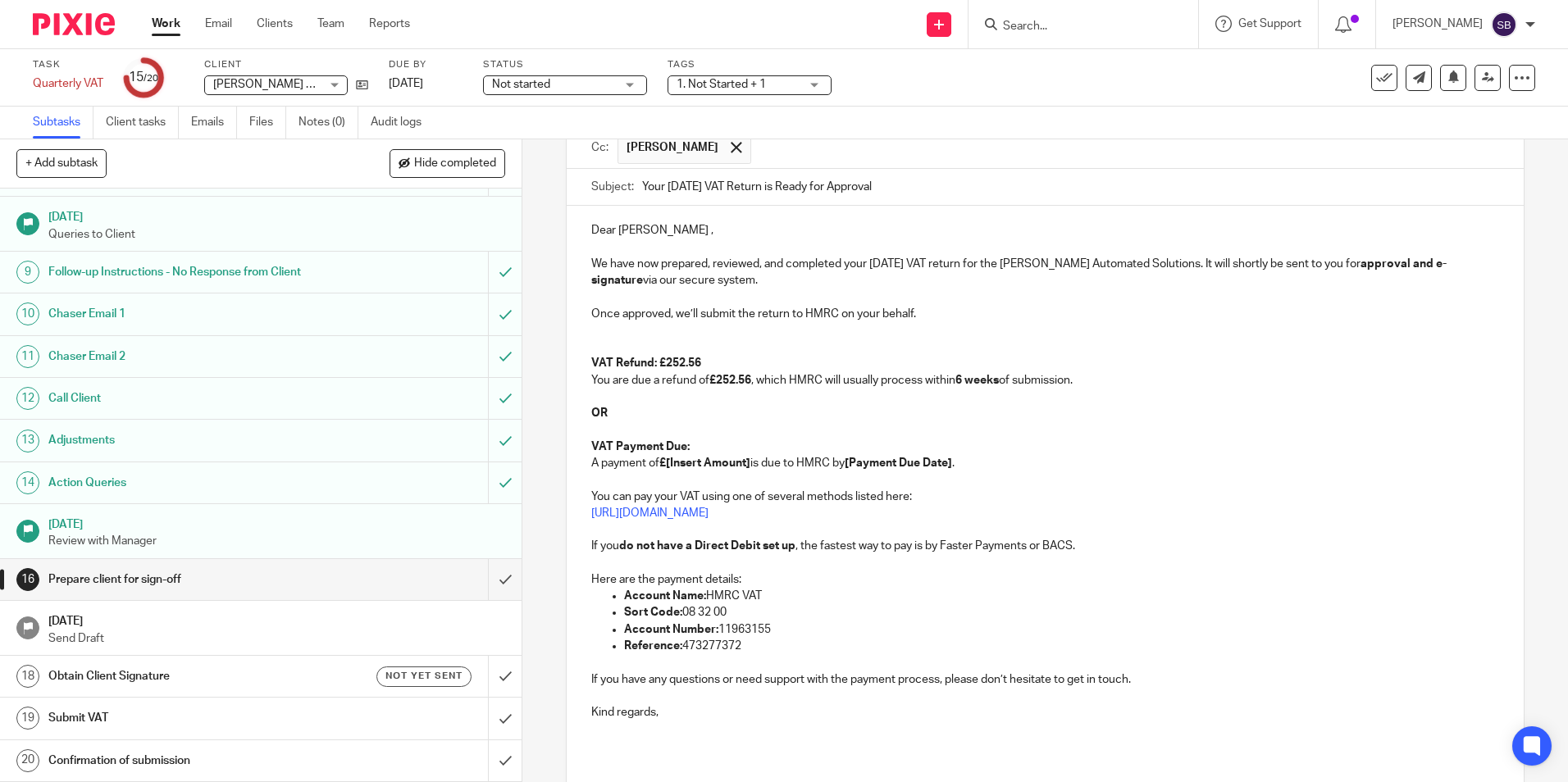
click at [643, 335] on p at bounding box center [1044, 330] width 907 height 16
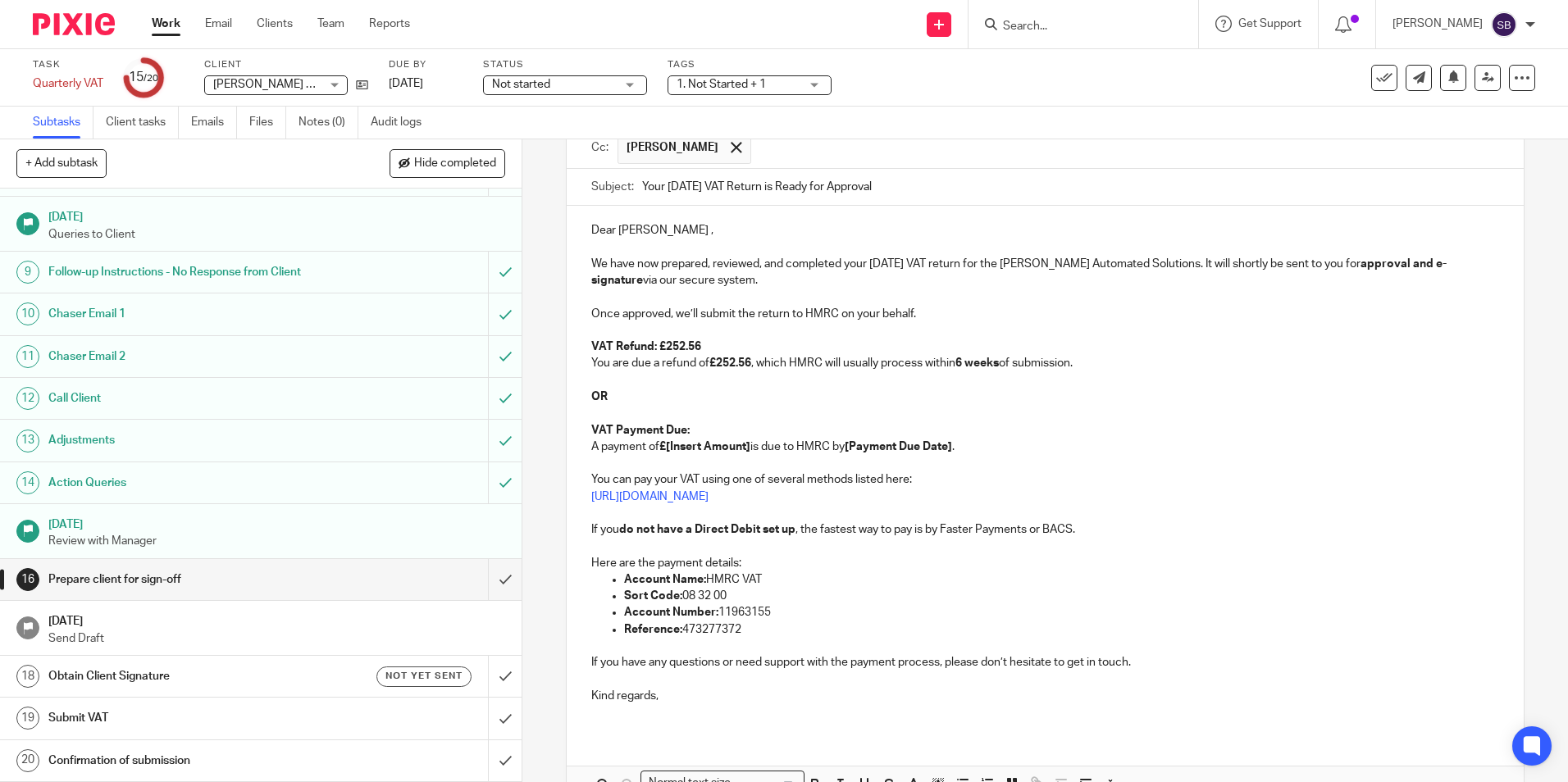
click at [631, 405] on p at bounding box center [1044, 412] width 907 height 16
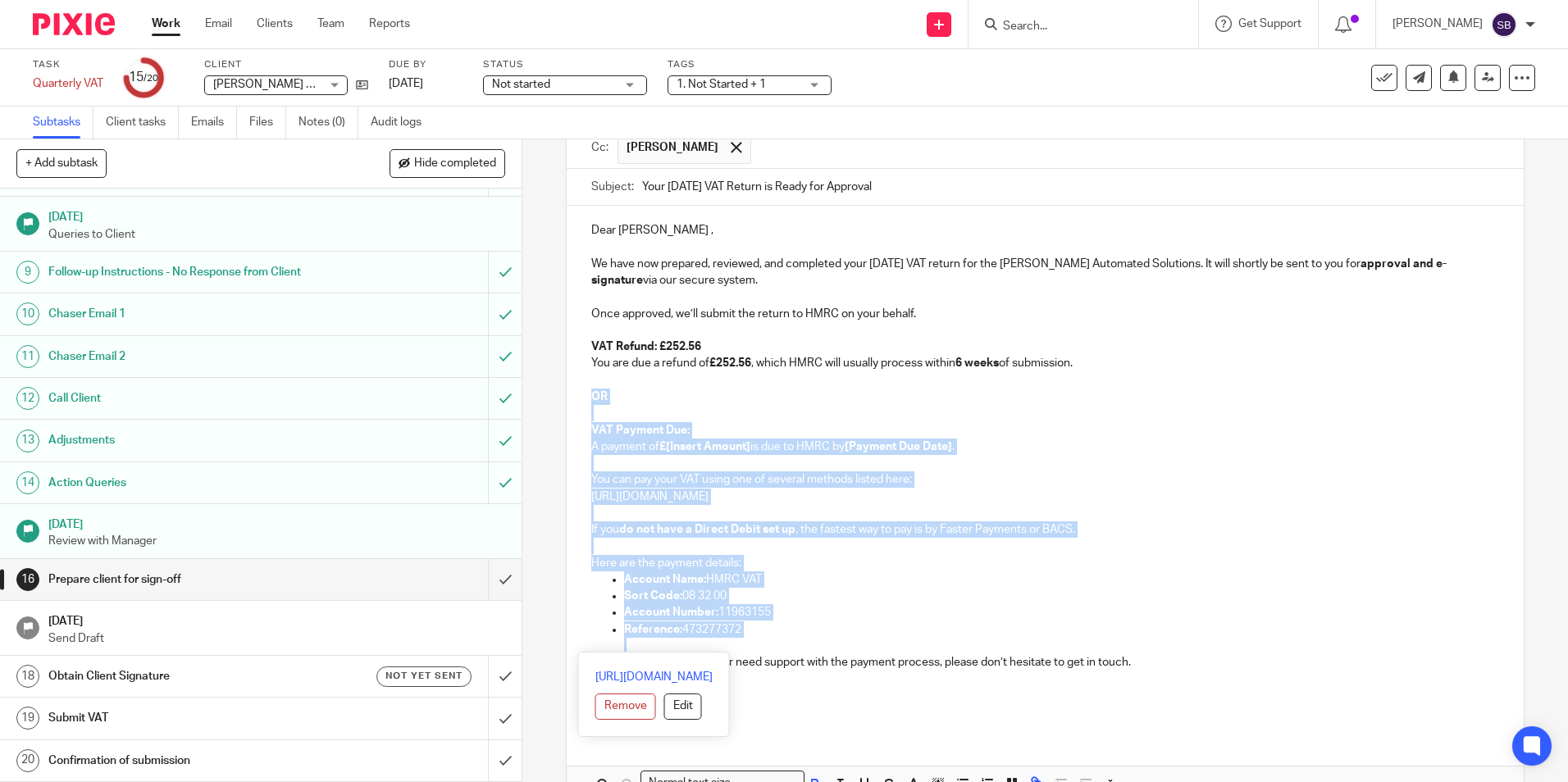
drag, startPoint x: 584, startPoint y: 392, endPoint x: 917, endPoint y: 649, distance: 420.6
click at [923, 647] on div "Dear Alexander , We have now prepared, reviewed, and completed your July25 VAT …" at bounding box center [1044, 469] width 956 height 527
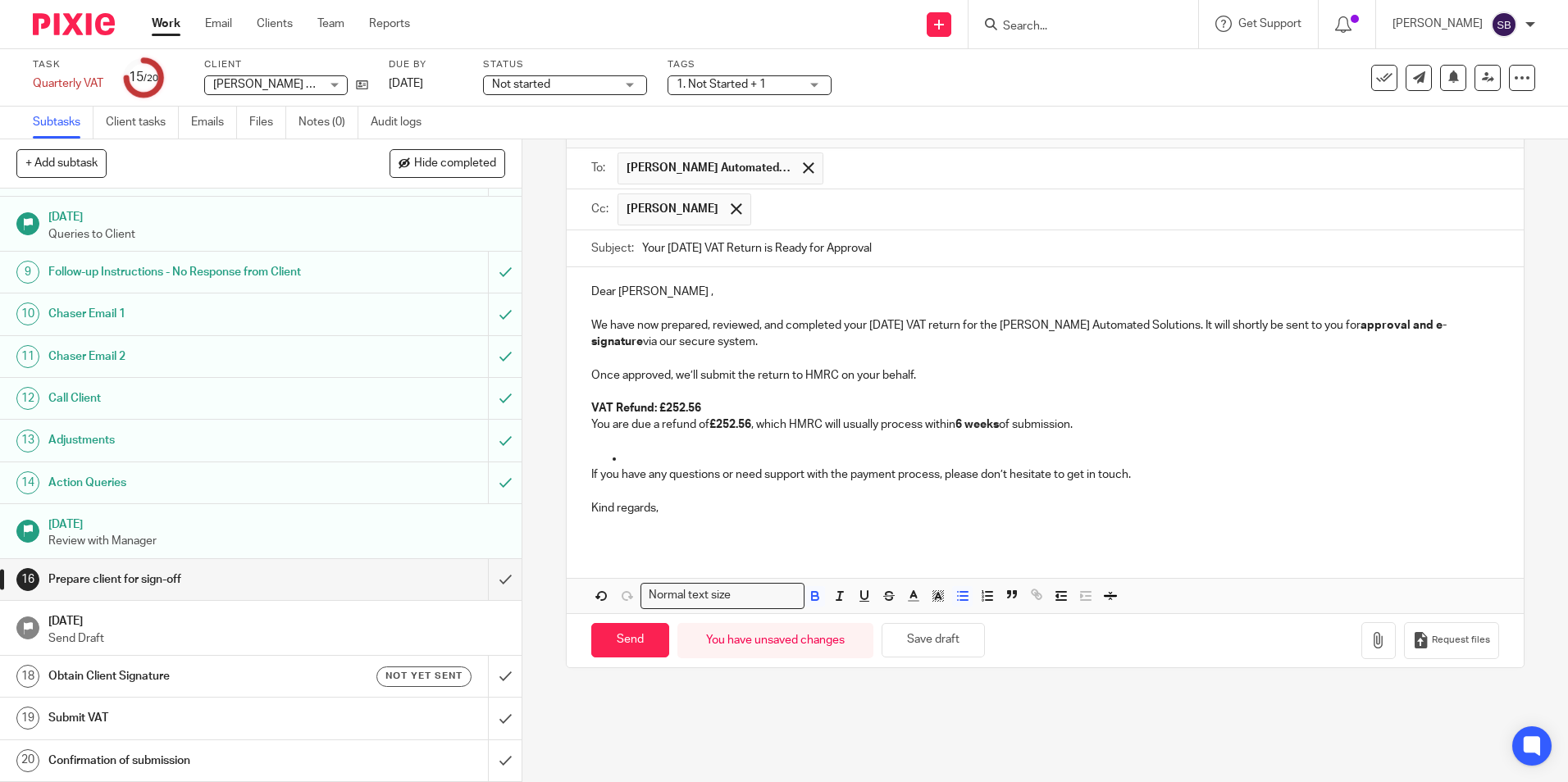
scroll to position [103, 0]
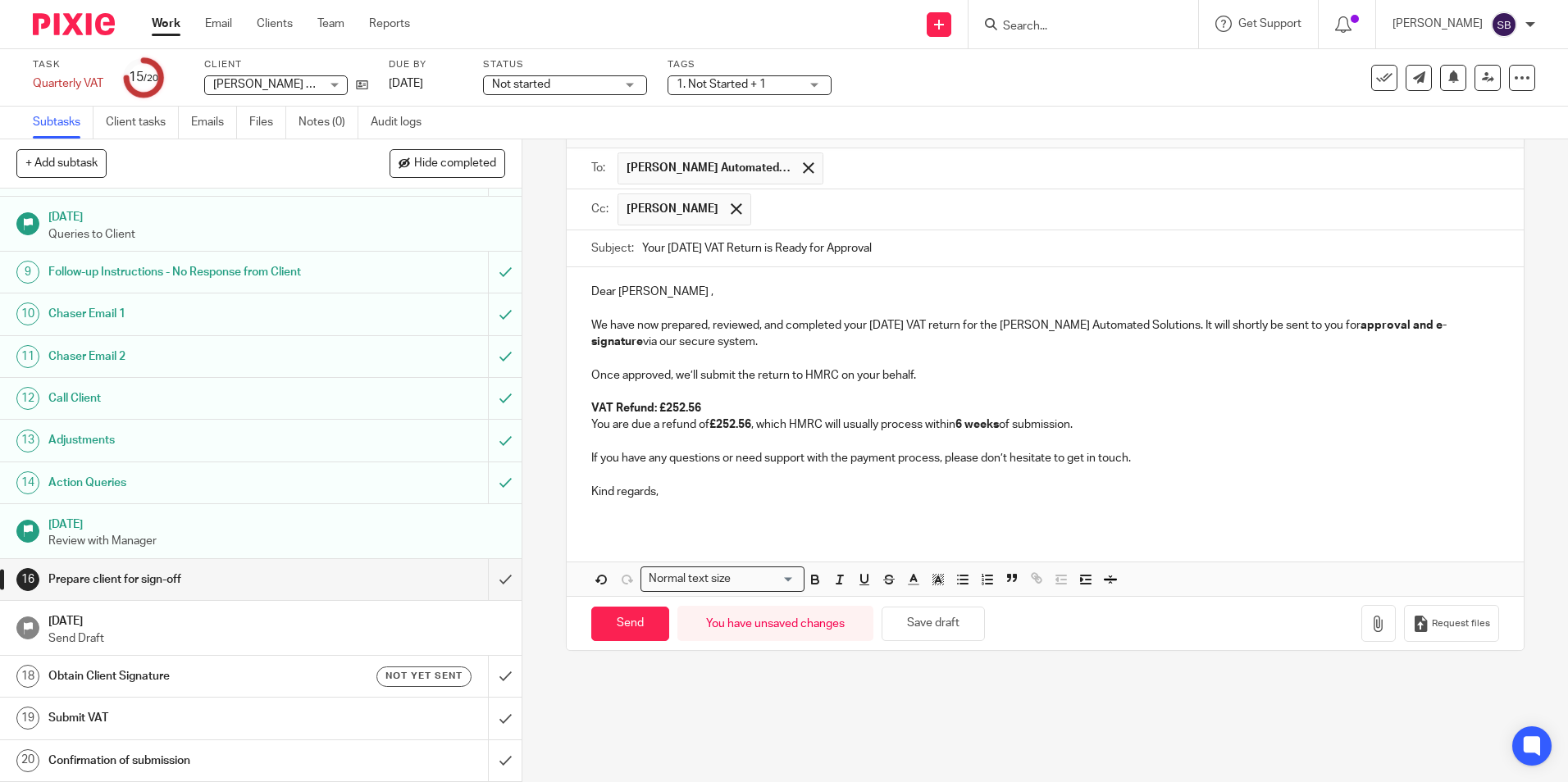
click at [764, 478] on p at bounding box center [1044, 474] width 907 height 16
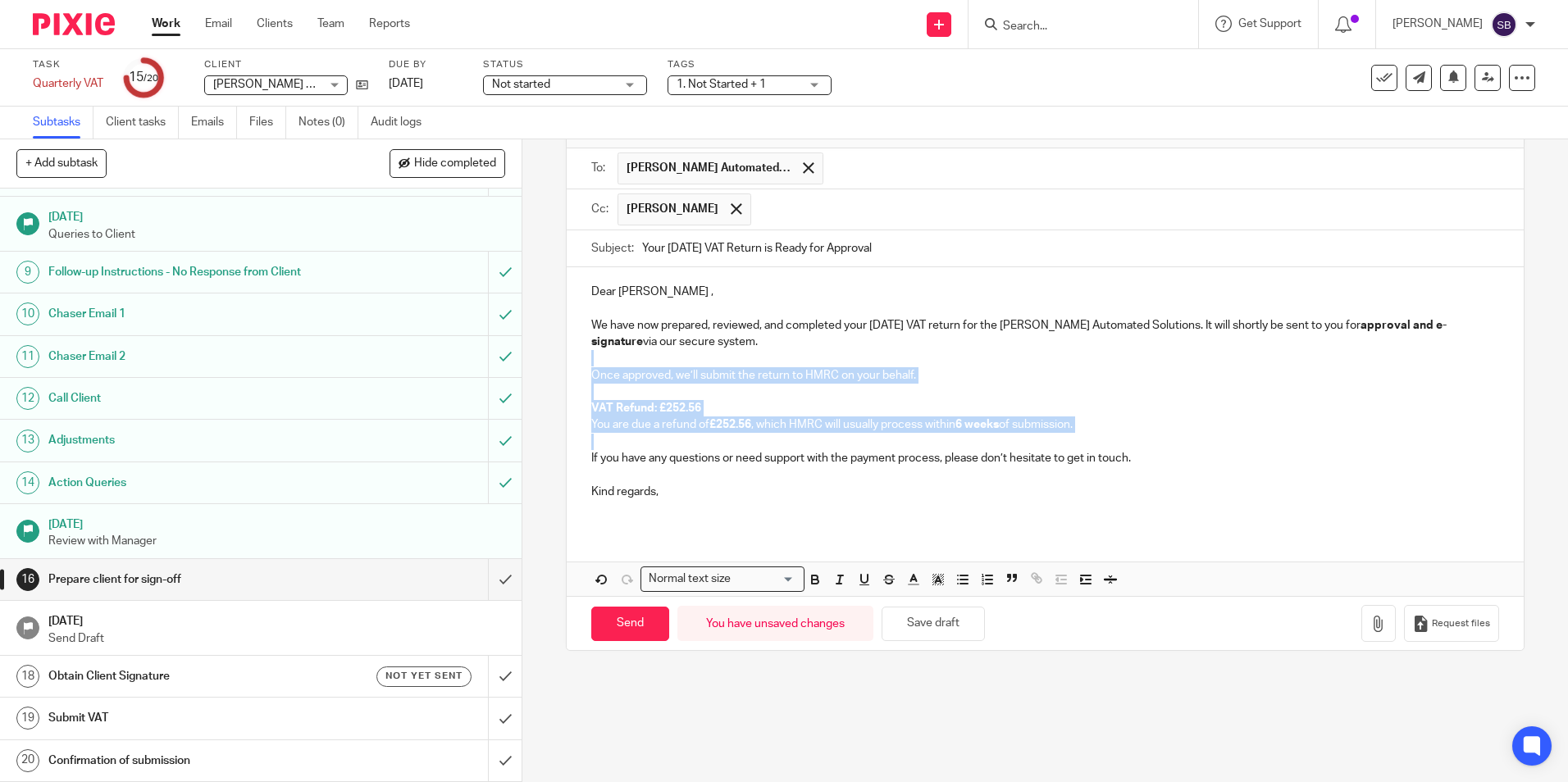
scroll to position [0, 0]
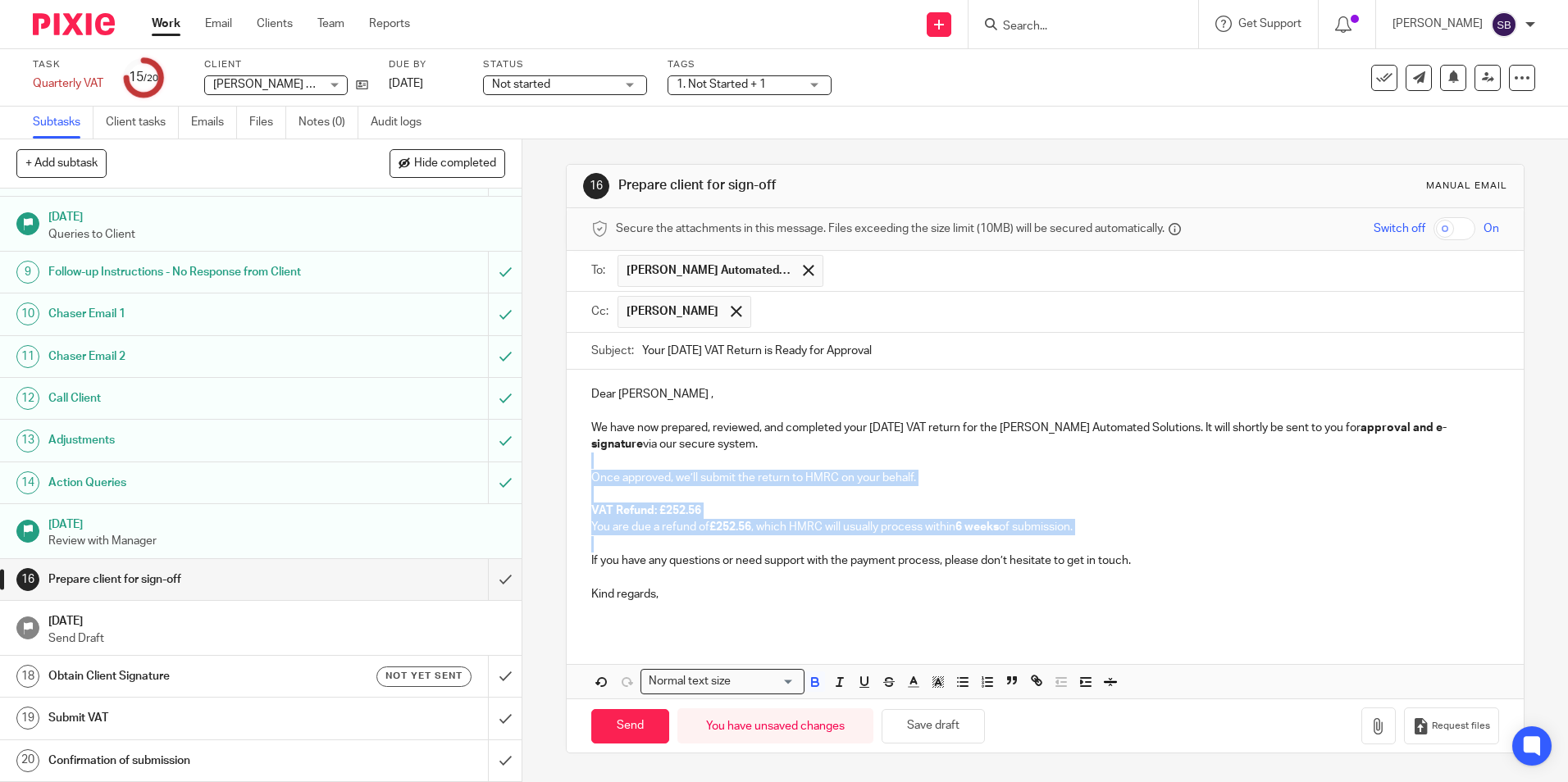
drag, startPoint x: 579, startPoint y: 456, endPoint x: 631, endPoint y: 459, distance: 52.1
click at [631, 459] on div "Dear Alexander , We have now prepared, reviewed, and completed your July25 VAT …" at bounding box center [1044, 500] width 956 height 261
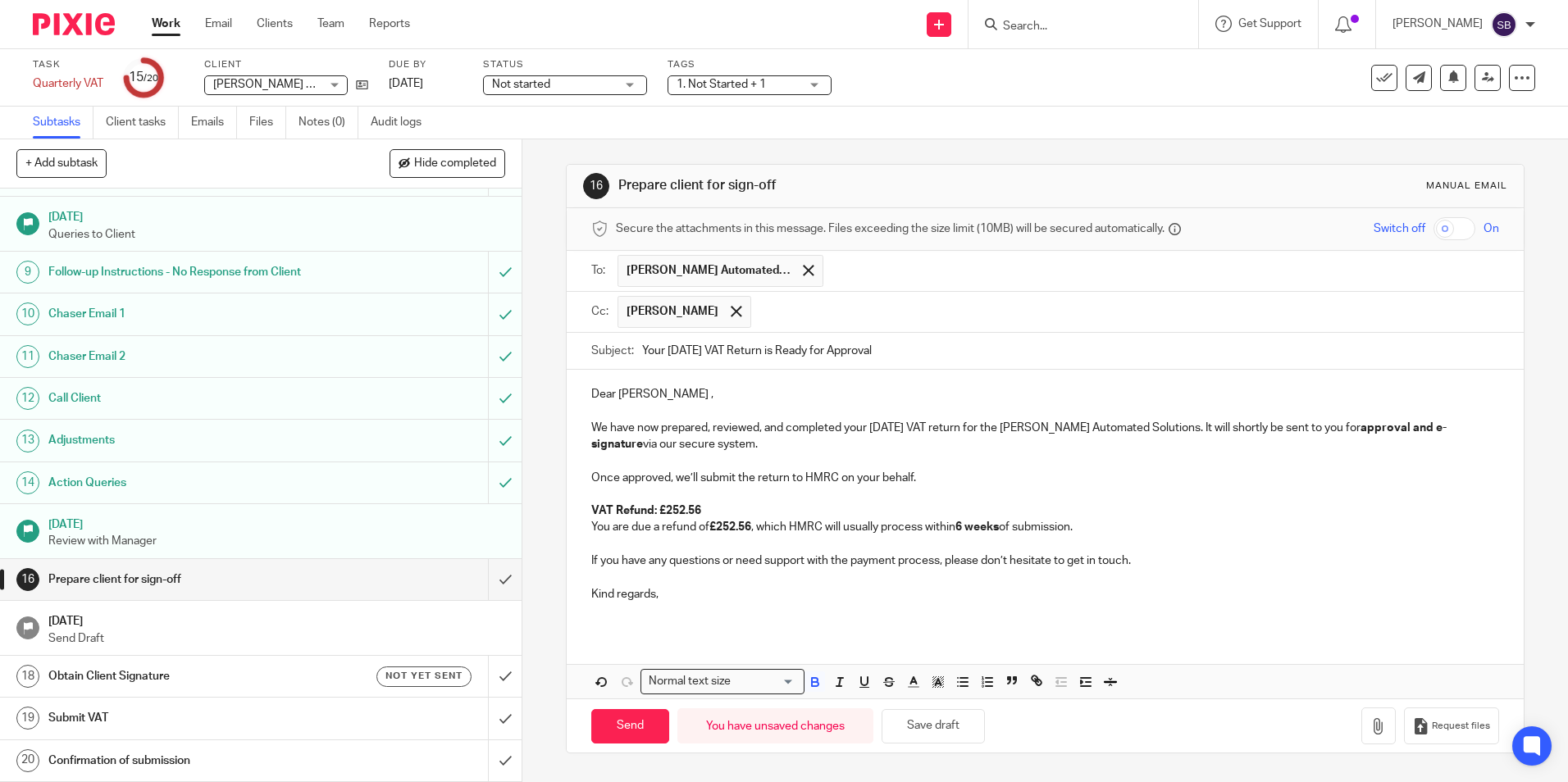
click at [768, 582] on p at bounding box center [1044, 577] width 907 height 16
drag, startPoint x: 719, startPoint y: 560, endPoint x: 941, endPoint y: 563, distance: 222.0
click at [941, 563] on p "If you have any questions or need support with the payment process, please don’…" at bounding box center [1044, 560] width 907 height 16
click at [719, 592] on p "Kind regards," at bounding box center [1044, 594] width 907 height 16
click at [632, 719] on input "Send" at bounding box center [630, 726] width 78 height 35
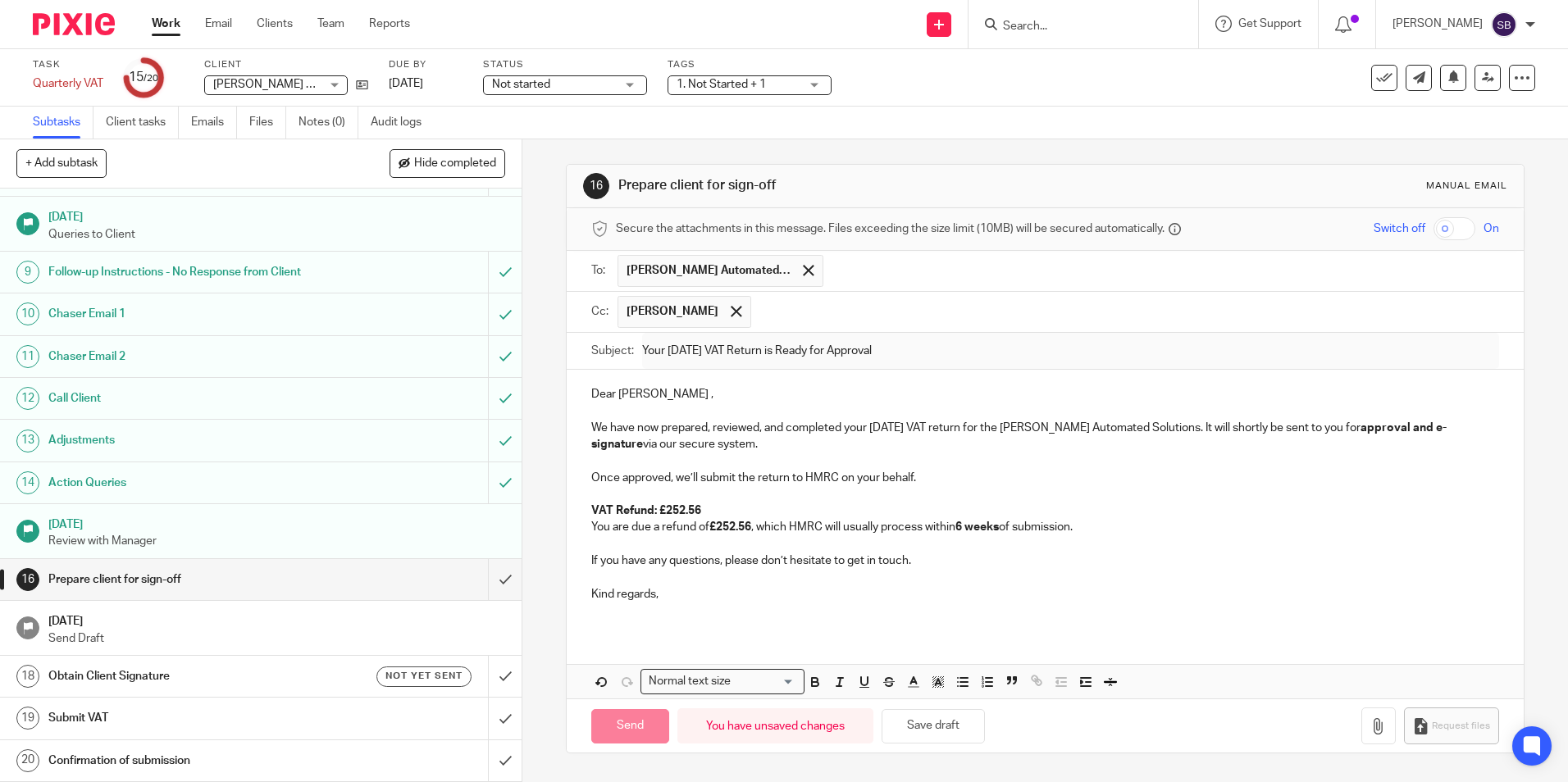
type input "Sent"
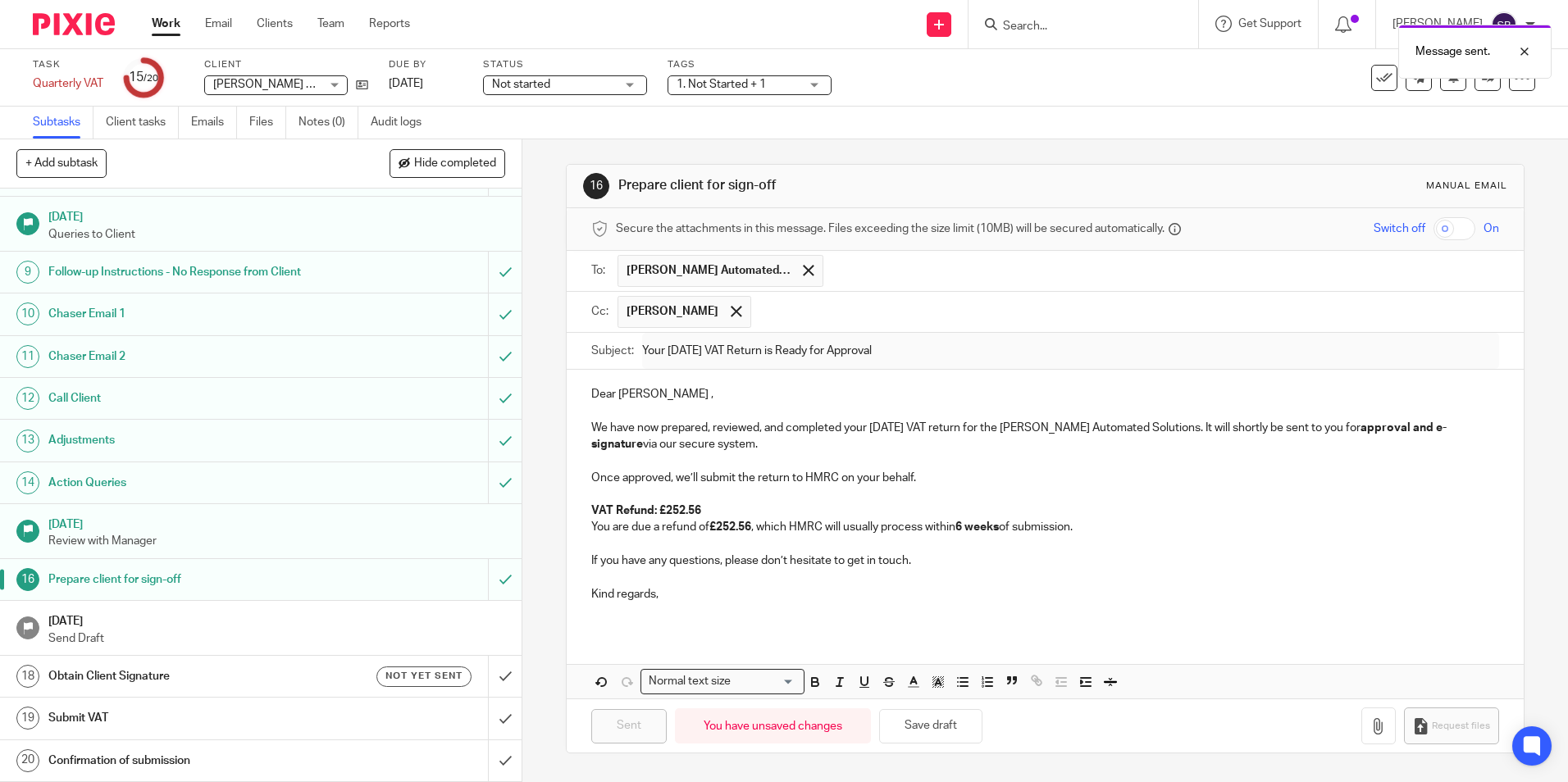
click at [363, 638] on p "Send Draft" at bounding box center [277, 638] width 457 height 16
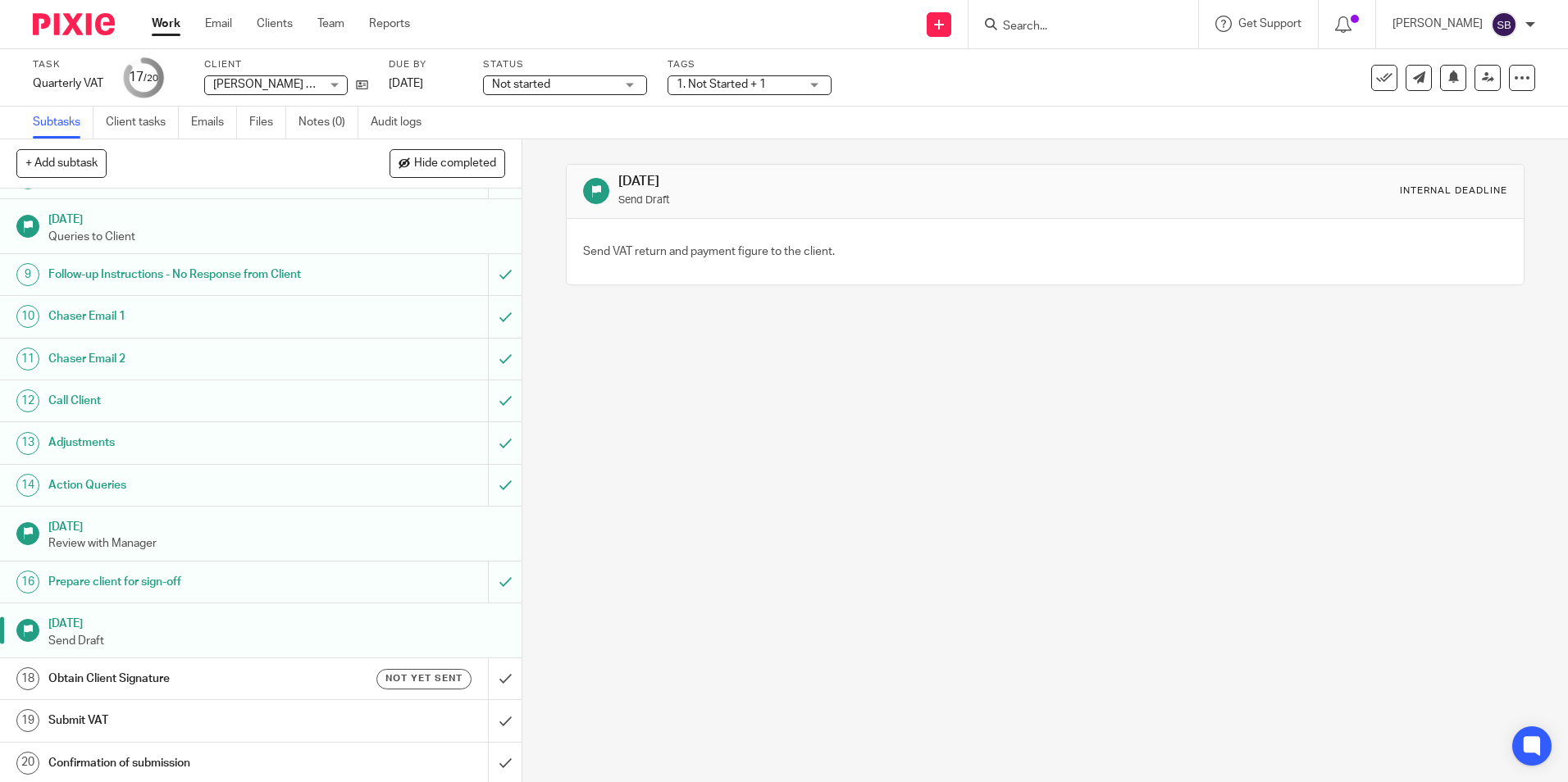
scroll to position [312, 0]
click at [369, 584] on div "Prepare client for sign-off" at bounding box center [260, 580] width 424 height 25
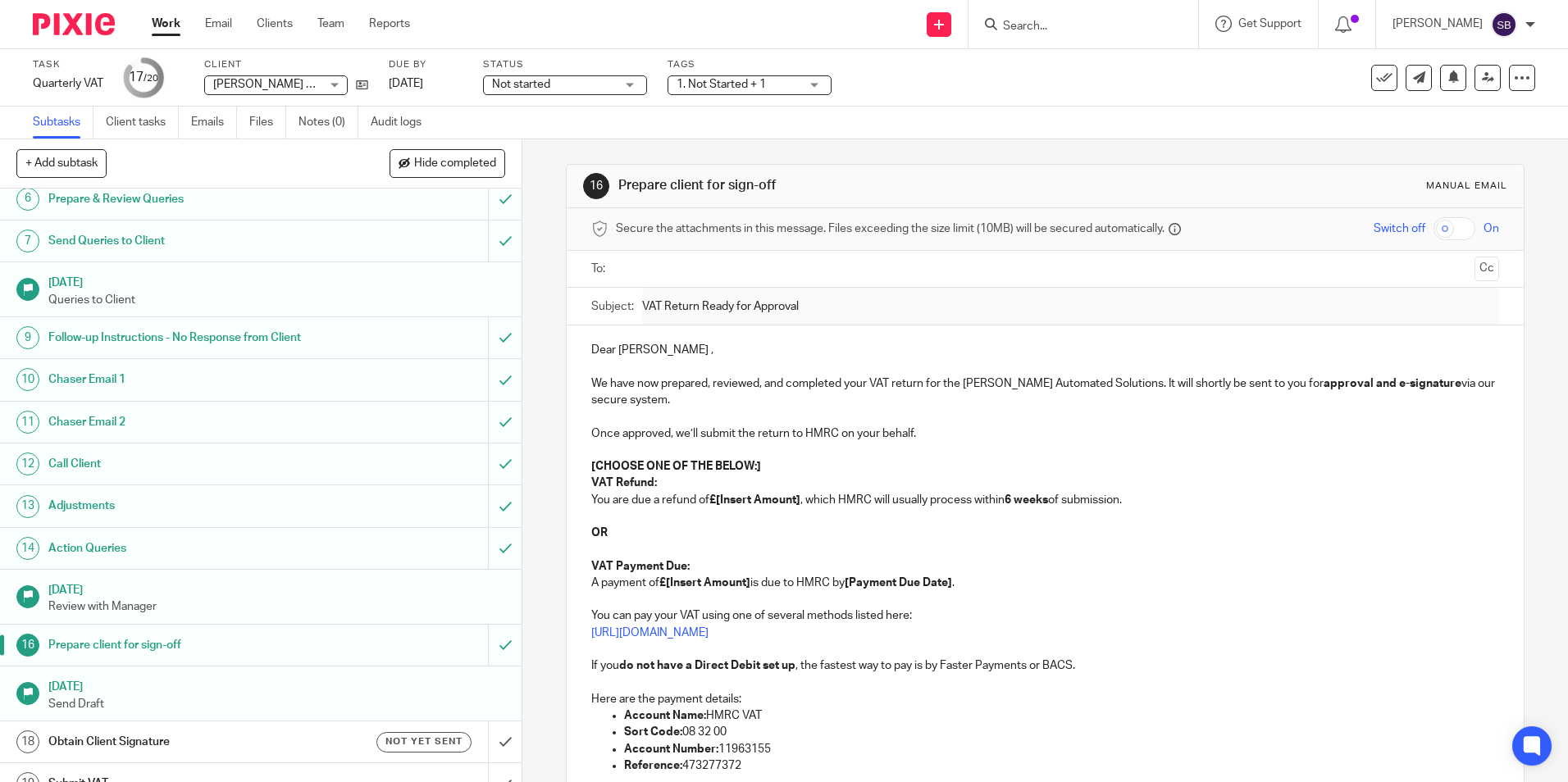
scroll to position [312, 0]
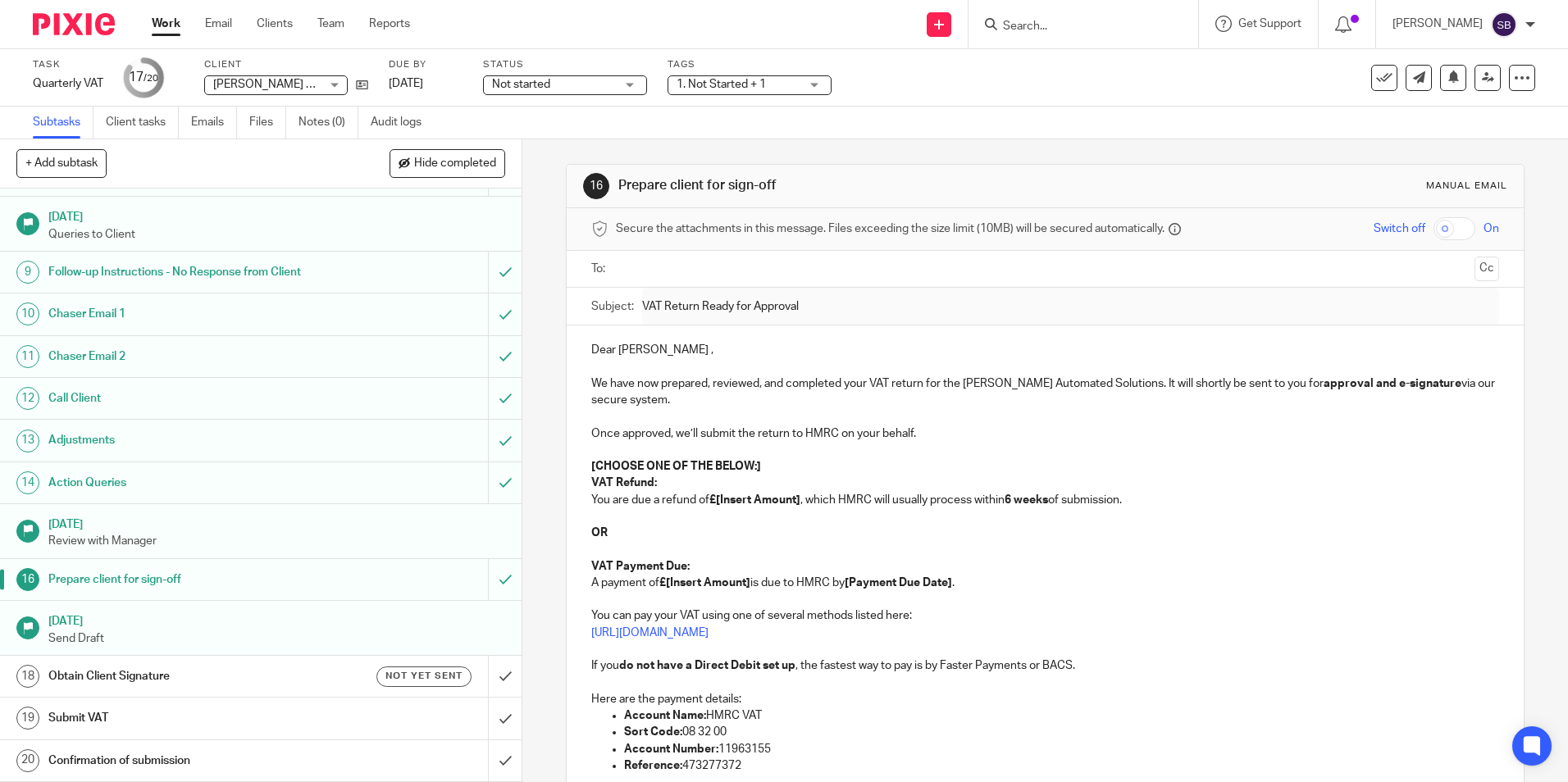
click at [294, 625] on h1 "[DATE]" at bounding box center [277, 620] width 457 height 21
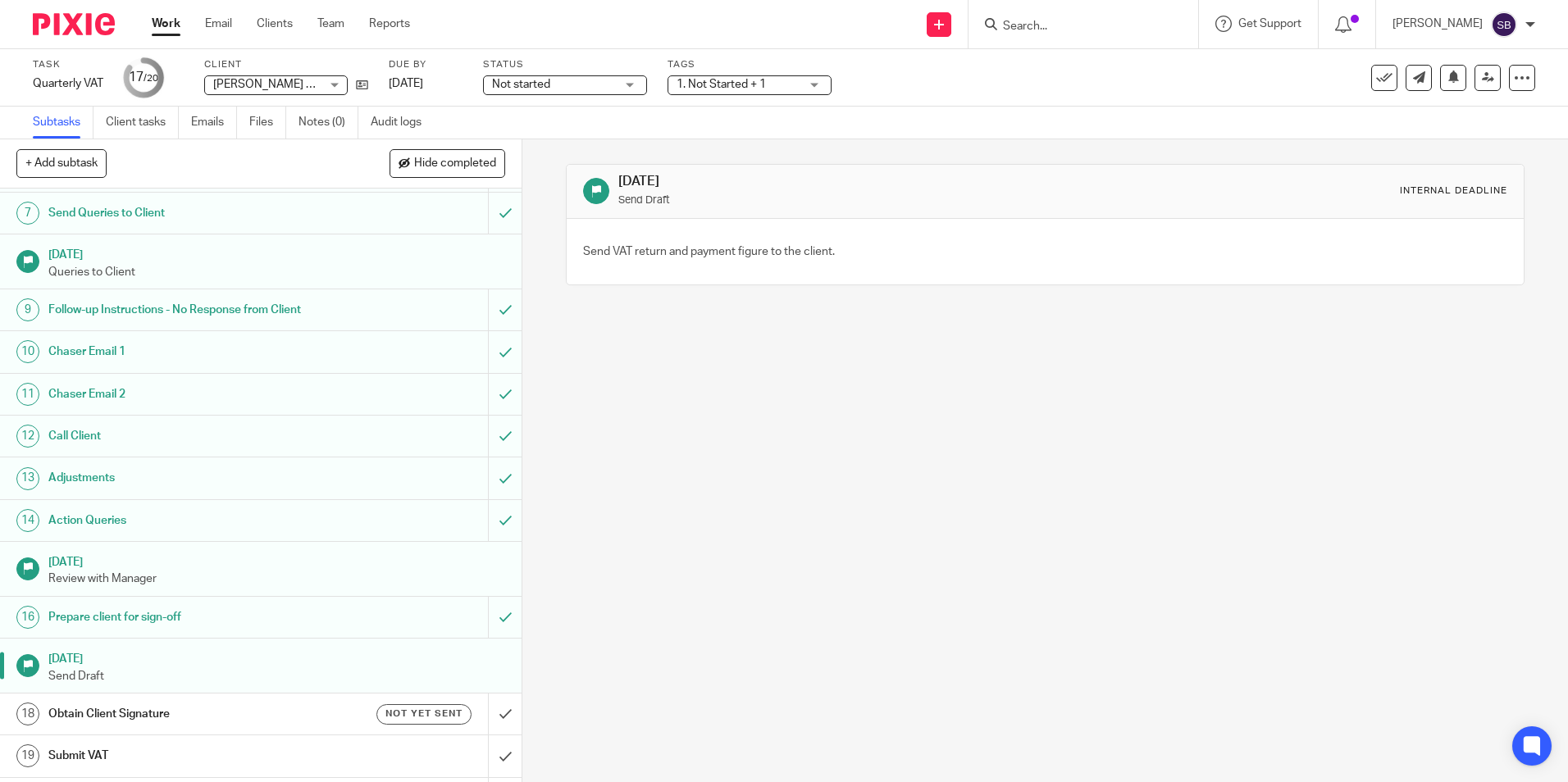
scroll to position [312, 0]
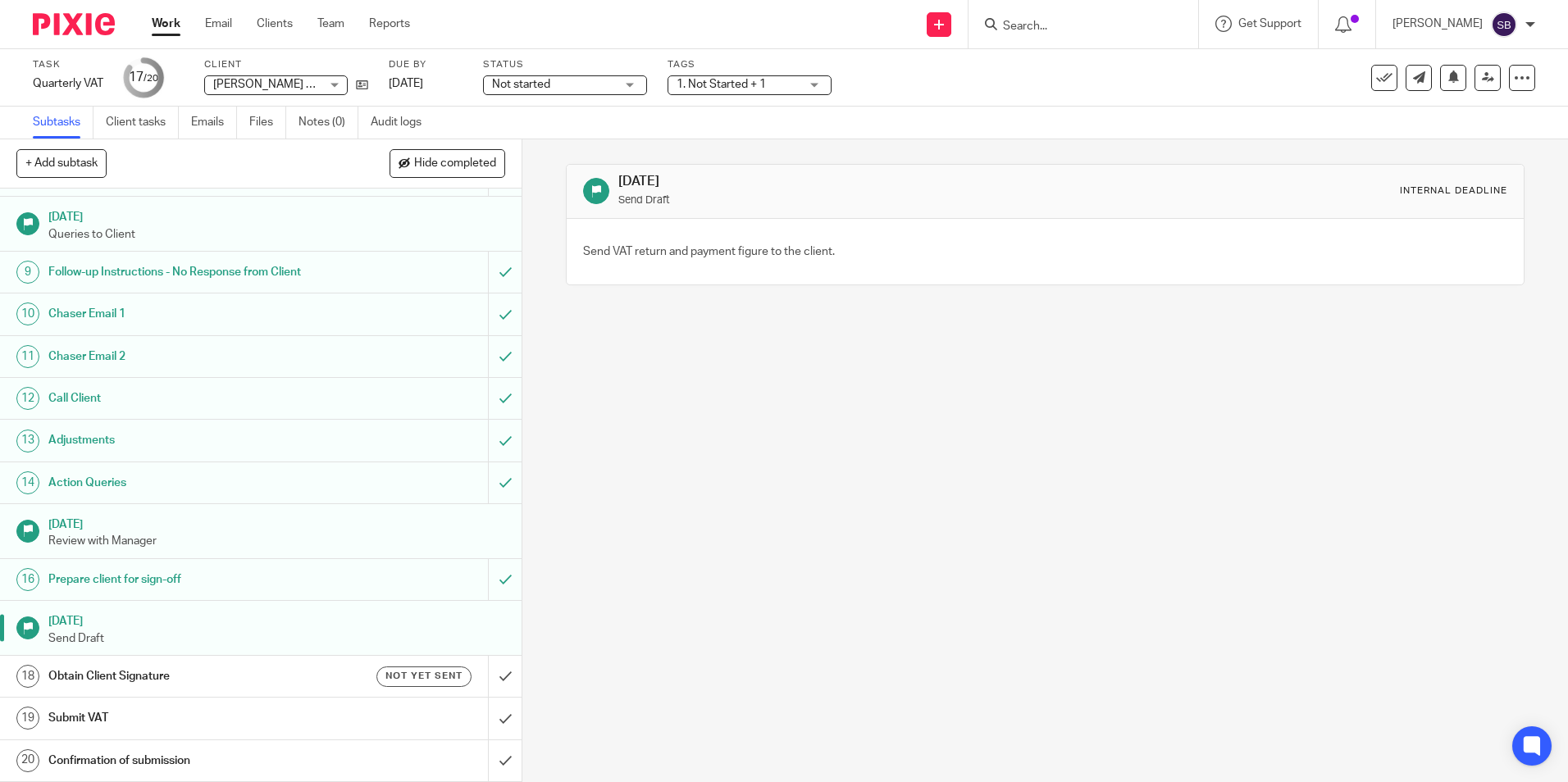
click at [266, 677] on h1 "Obtain Client Signature" at bounding box center [189, 677] width 282 height 25
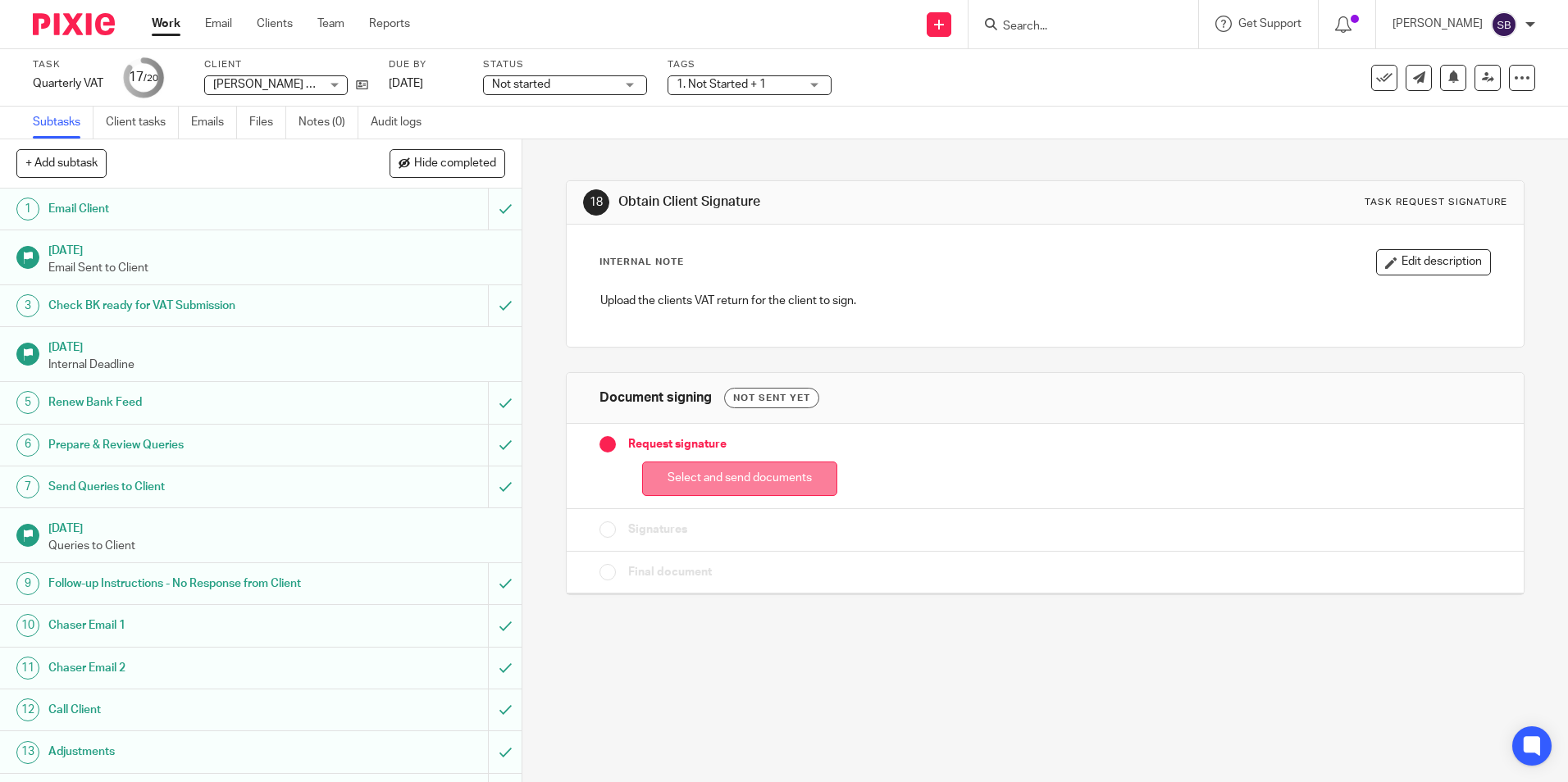
click at [736, 468] on button "Select and send documents" at bounding box center [739, 479] width 195 height 35
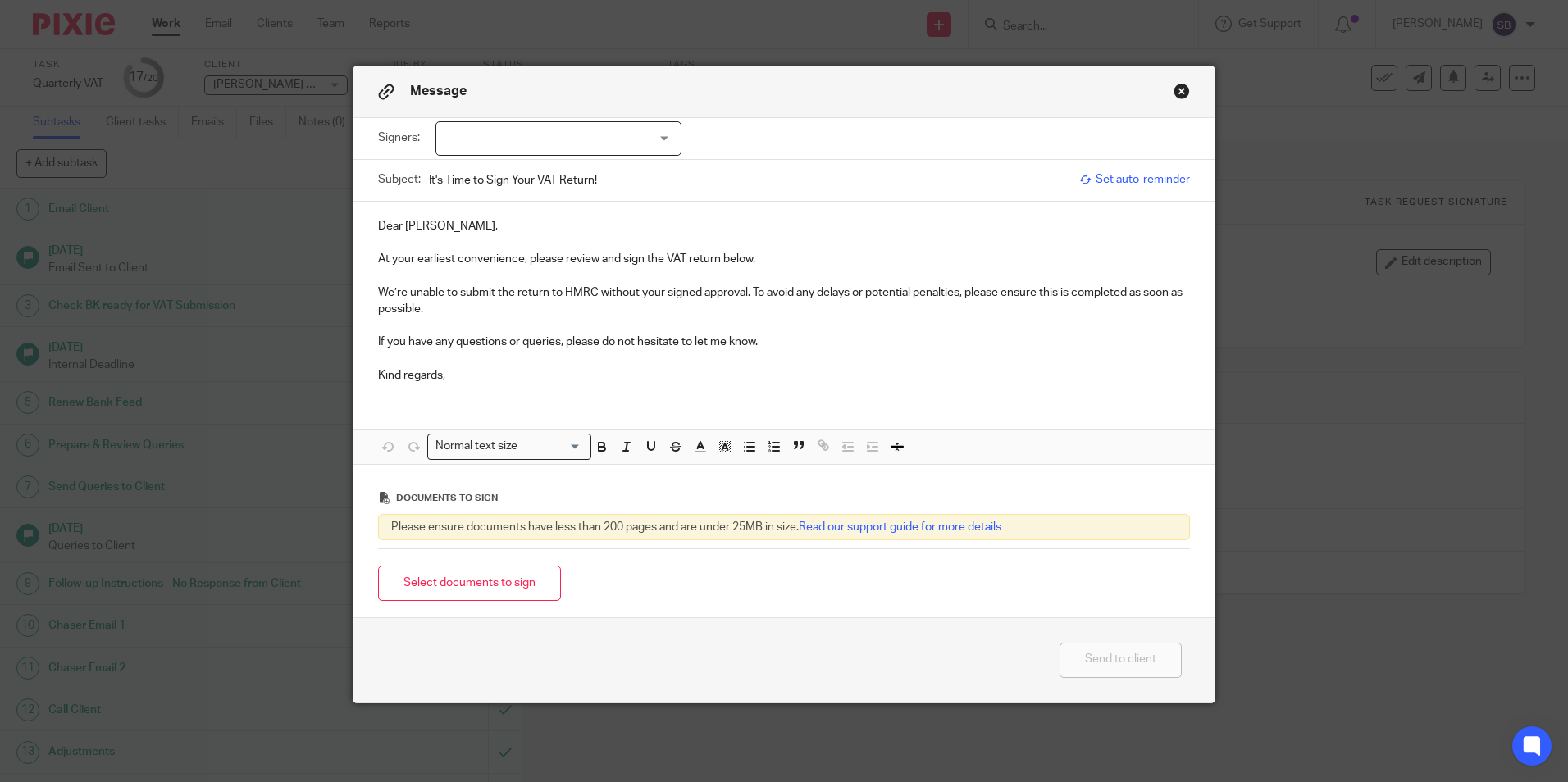
click at [552, 128] on div at bounding box center [558, 139] width 246 height 34
click at [511, 182] on li "[PERSON_NAME]" at bounding box center [552, 172] width 244 height 33
checkbox input "true"
click at [678, 254] on p "At your earliest convenience, please review and sign the VAT return below." at bounding box center [784, 258] width 812 height 16
click at [1174, 88] on button "Close modal" at bounding box center [1181, 90] width 16 height 16
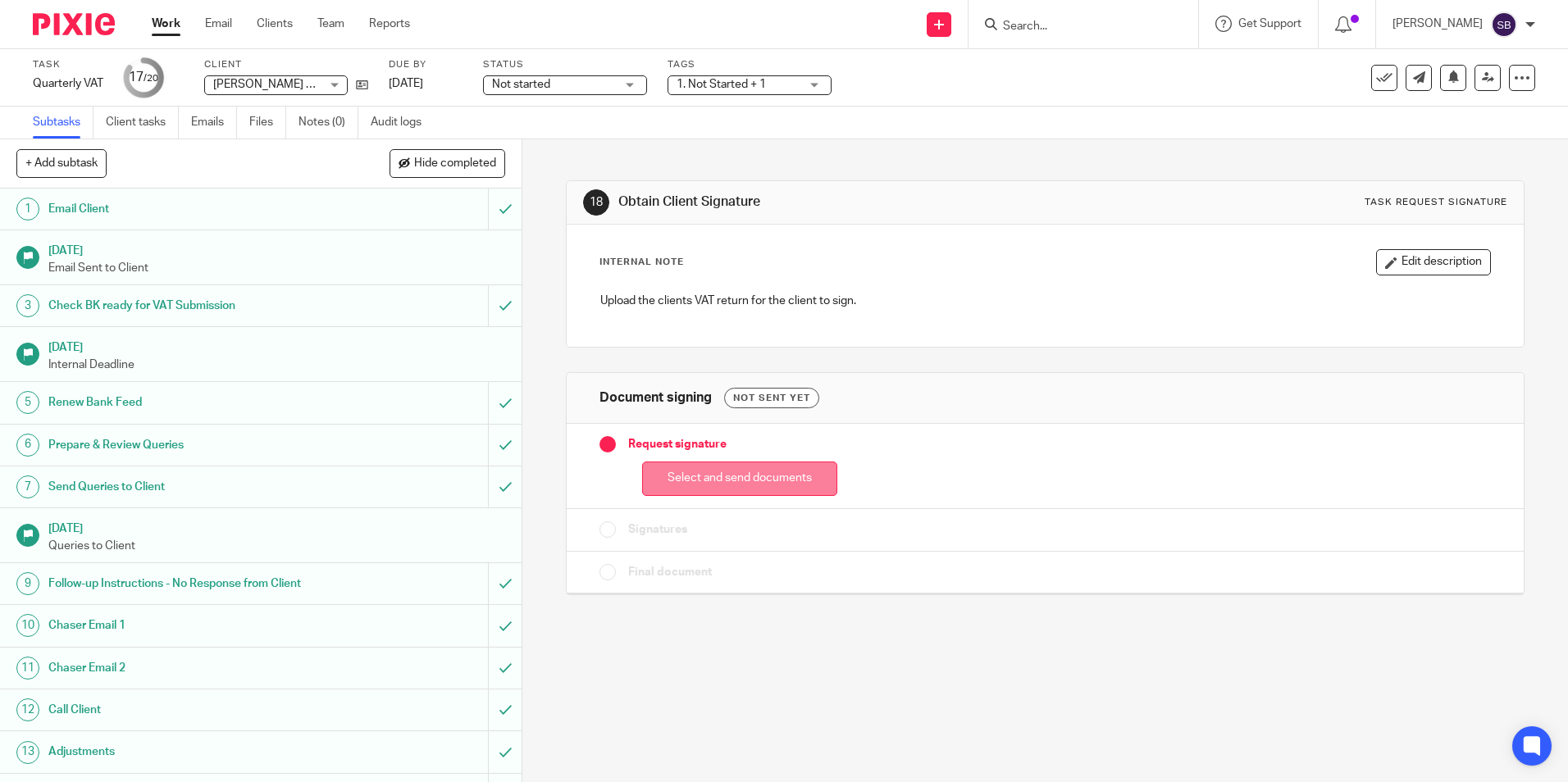
click at [764, 468] on button "Select and send documents" at bounding box center [739, 479] width 195 height 35
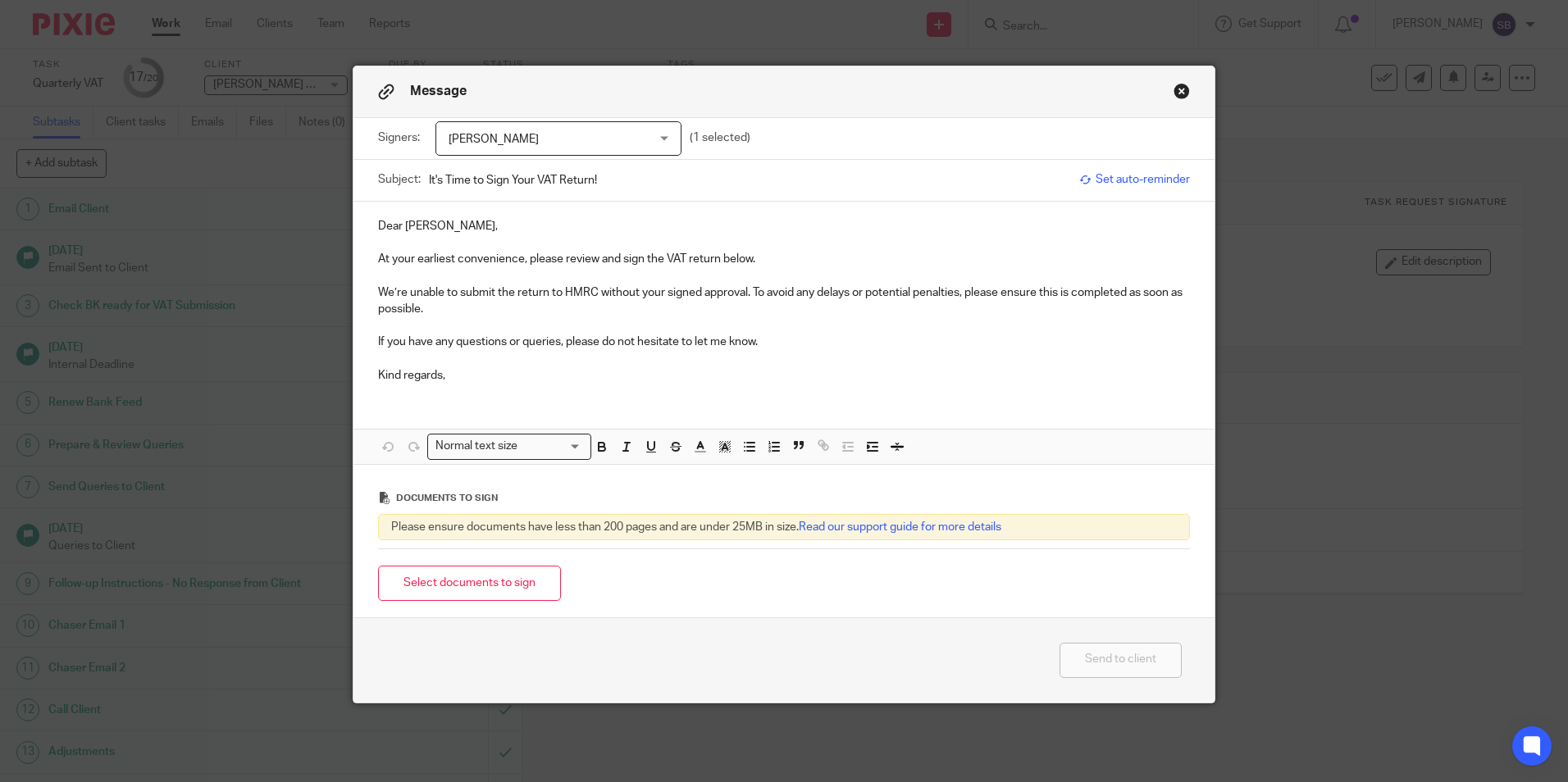
click at [528, 184] on input "It's Time to Sign Your VAT Return!" at bounding box center [750, 180] width 642 height 37
type input "It's Time to Sign Your July25 VAT Return!"
click at [492, 230] on p "Dear Alexander," at bounding box center [784, 225] width 812 height 16
click at [767, 260] on p "At your earliest convenience, please review and sign the VAT return below." at bounding box center [784, 258] width 812 height 16
drag, startPoint x: 1008, startPoint y: 260, endPoint x: 1084, endPoint y: 266, distance: 76.2
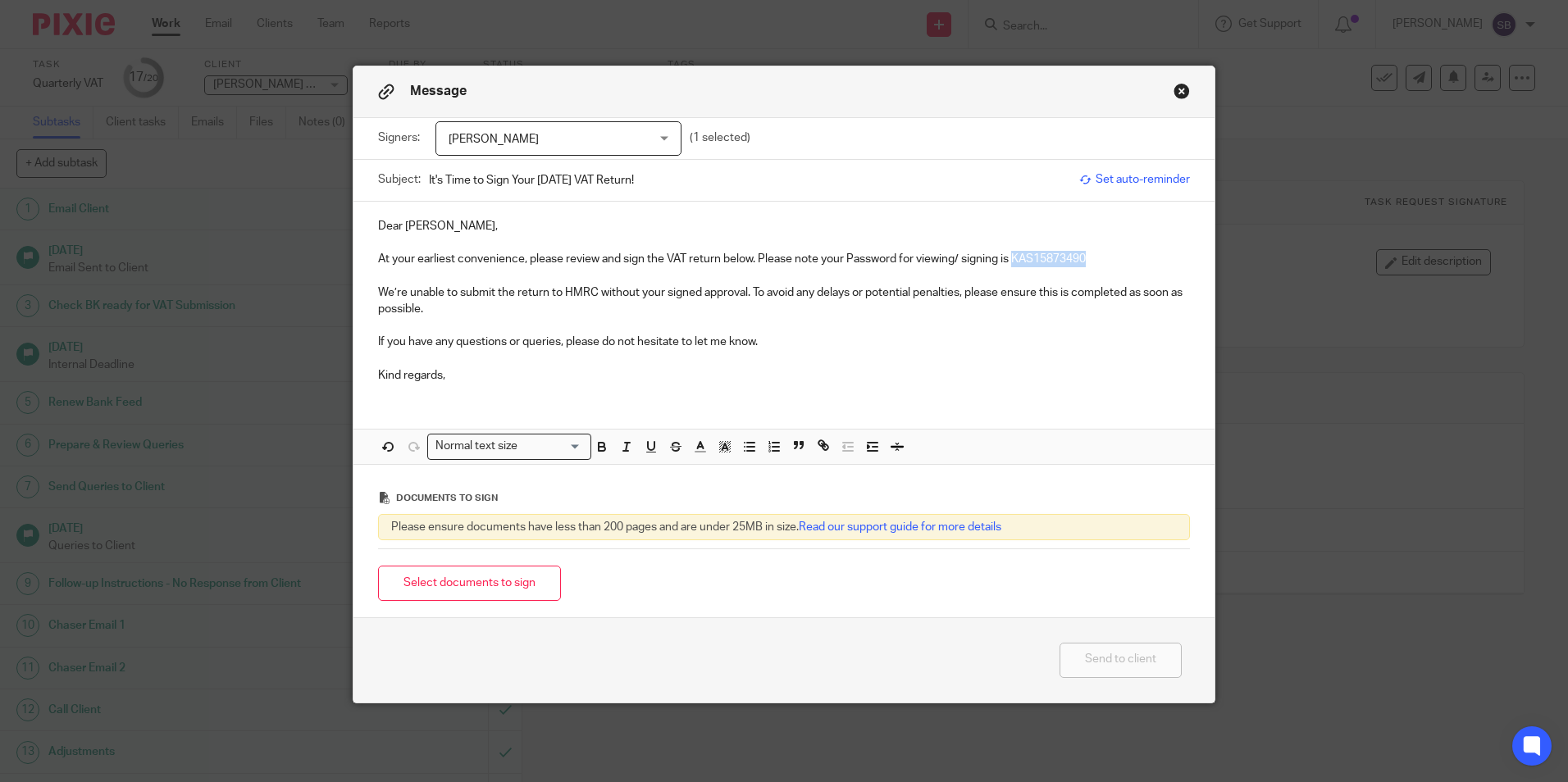
click at [1084, 266] on p "At your earliest convenience, please review and sign the VAT return below. Plea…" at bounding box center [784, 258] width 812 height 16
click at [1051, 276] on p at bounding box center [784, 275] width 812 height 16
click at [1102, 262] on p "At your earliest convenience, please review and sign the VAT return below. Plea…" at bounding box center [784, 258] width 812 height 16
click at [1063, 290] on p "We’re unable to submit the return to HMRC without your signed approval. To avoi…" at bounding box center [784, 300] width 812 height 33
click at [936, 266] on p "At your earliest convenience, please review and sign the VAT return below. Plea…" at bounding box center [784, 258] width 812 height 16
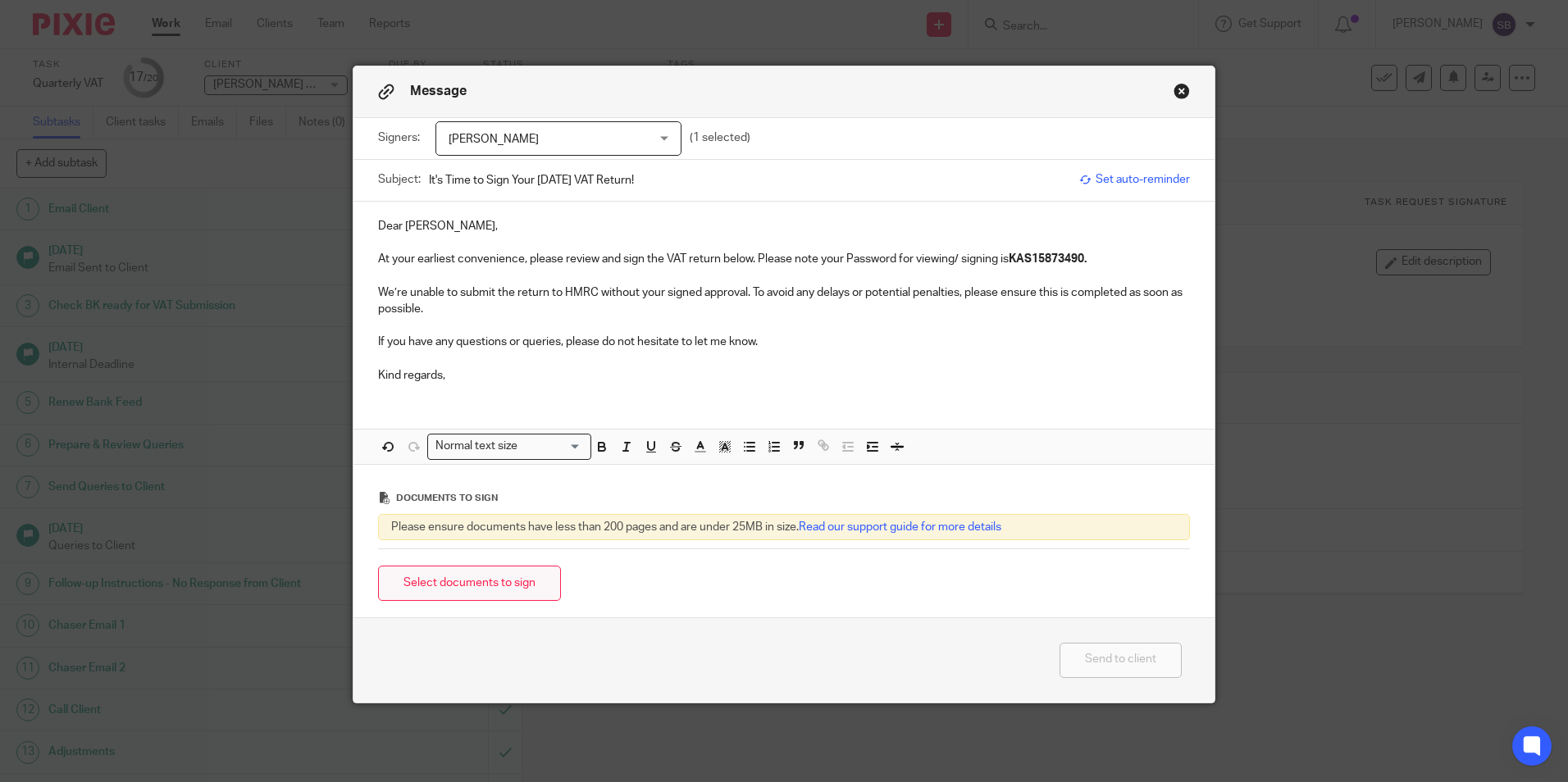
click at [463, 570] on button "Select documents to sign" at bounding box center [469, 582] width 182 height 35
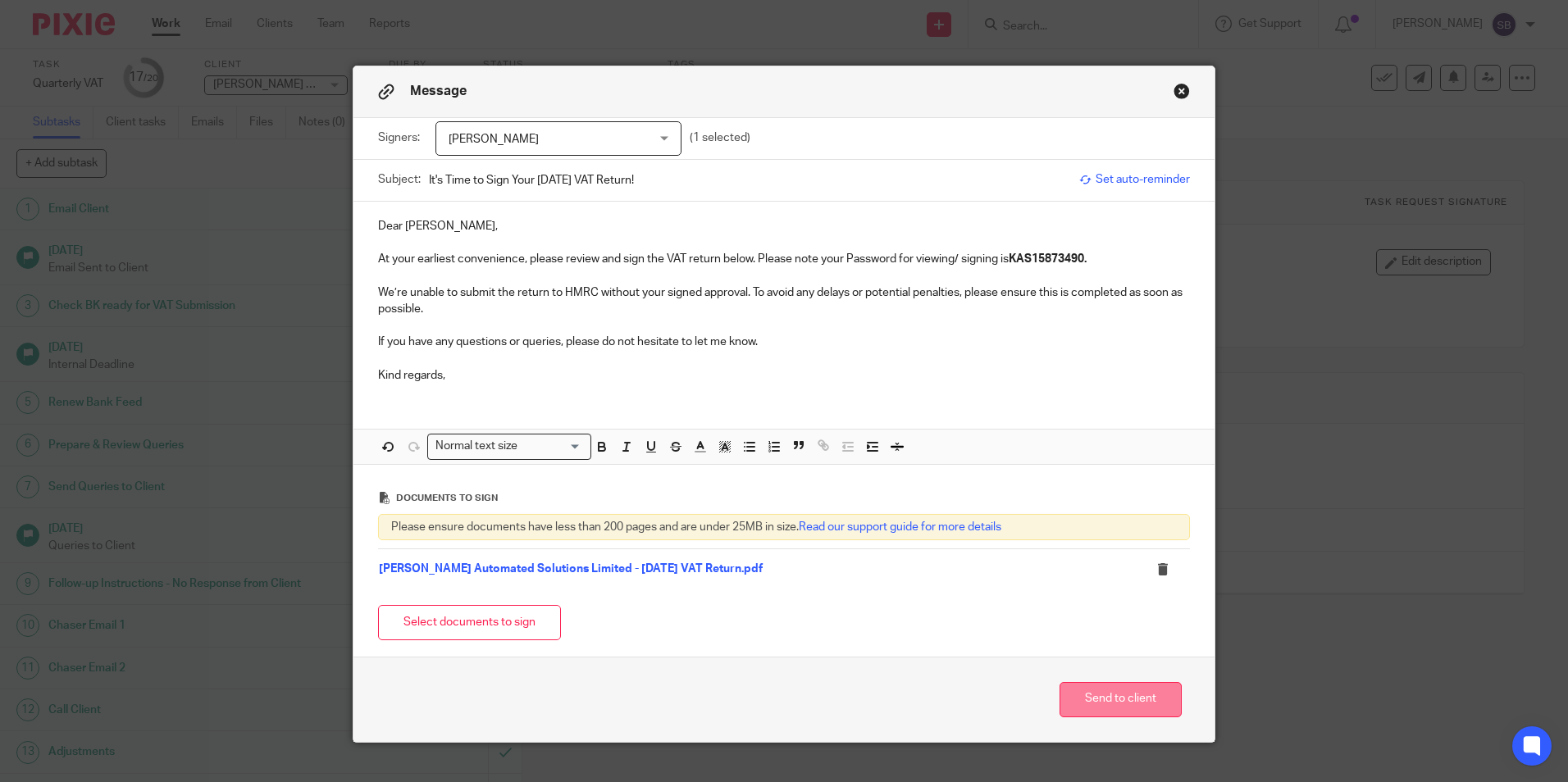
click at [1144, 715] on button "Send to client" at bounding box center [1120, 699] width 123 height 35
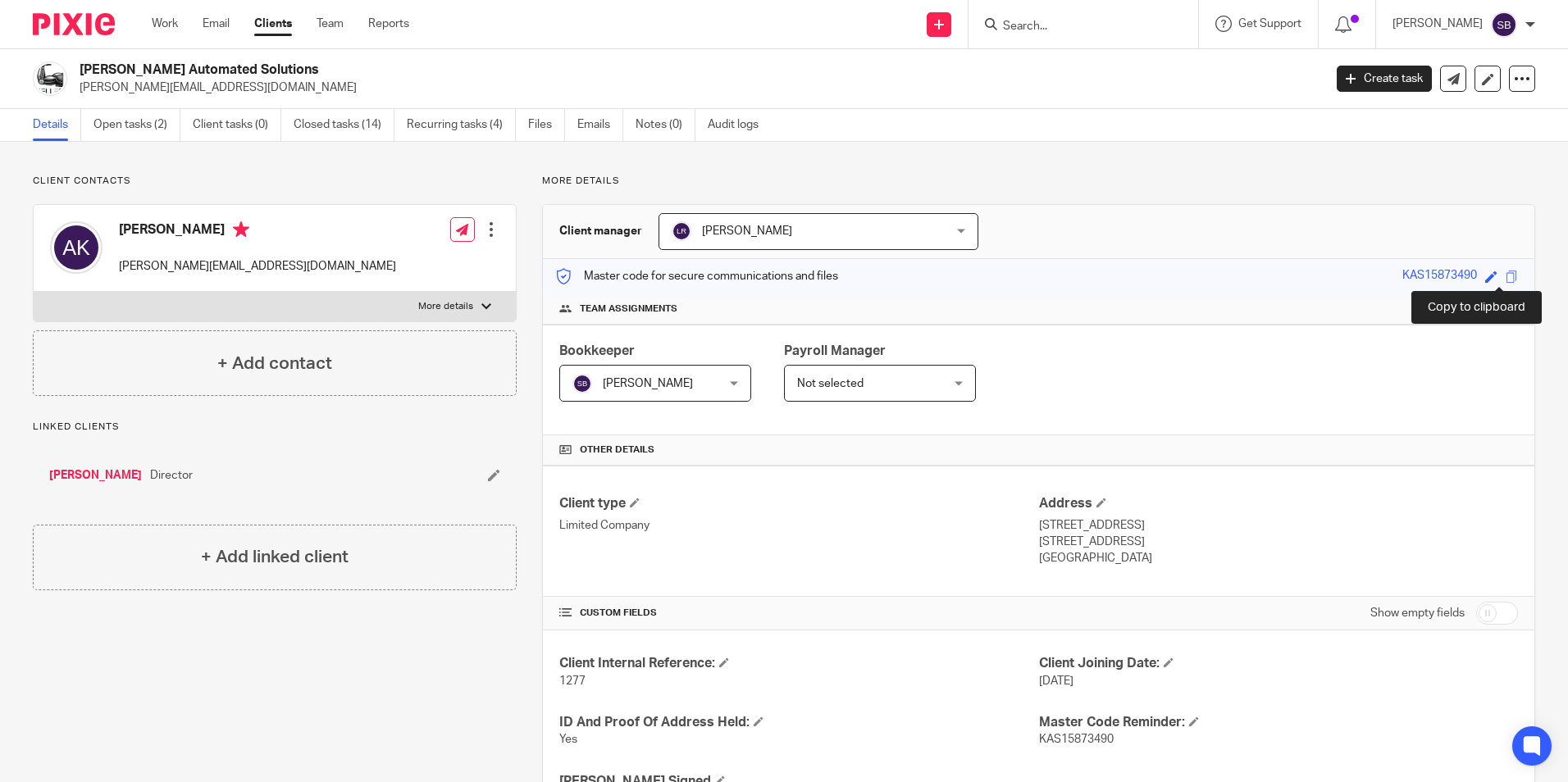
click at [1505, 279] on span at bounding box center [1511, 277] width 12 height 12
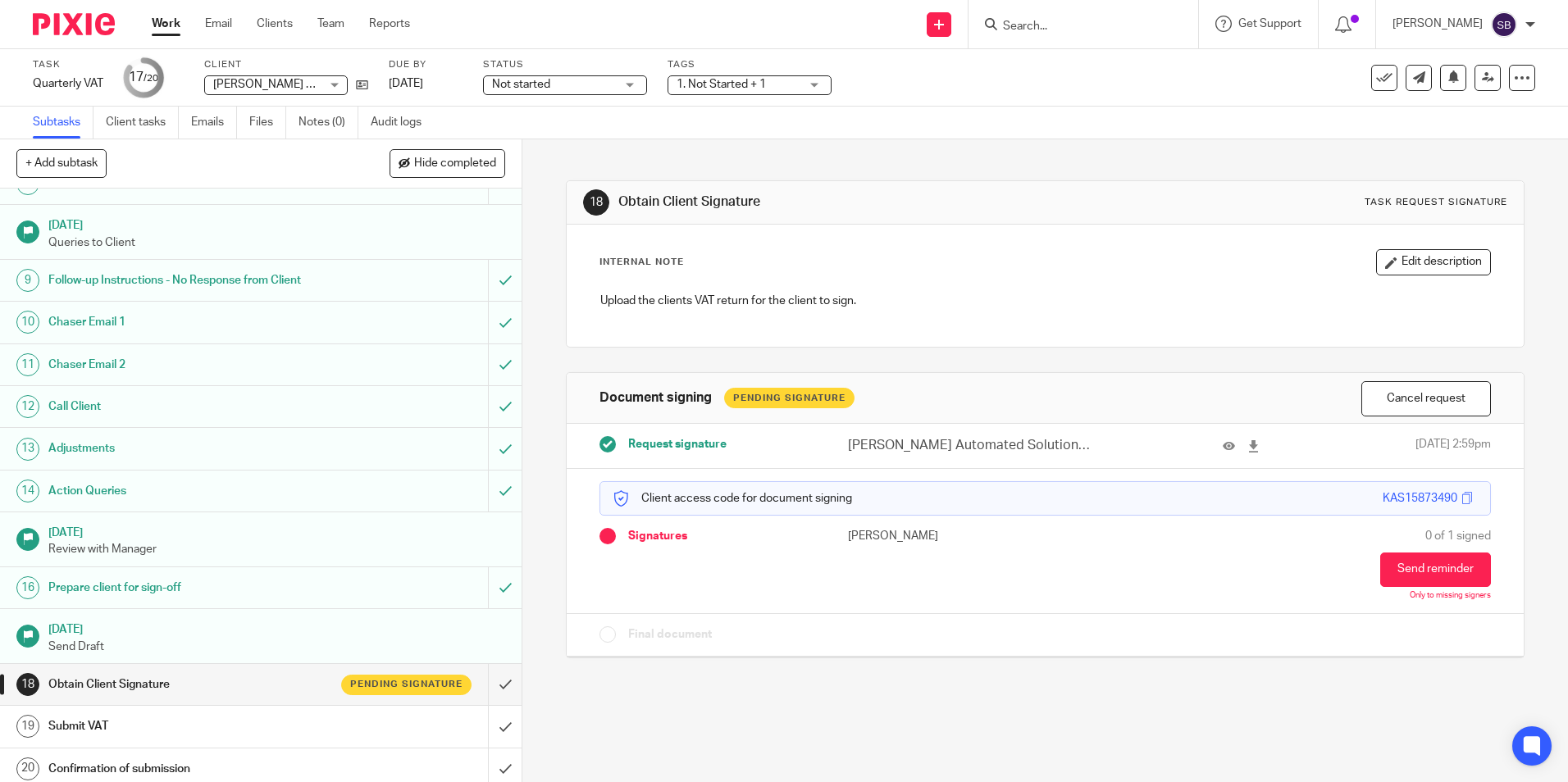
scroll to position [312, 0]
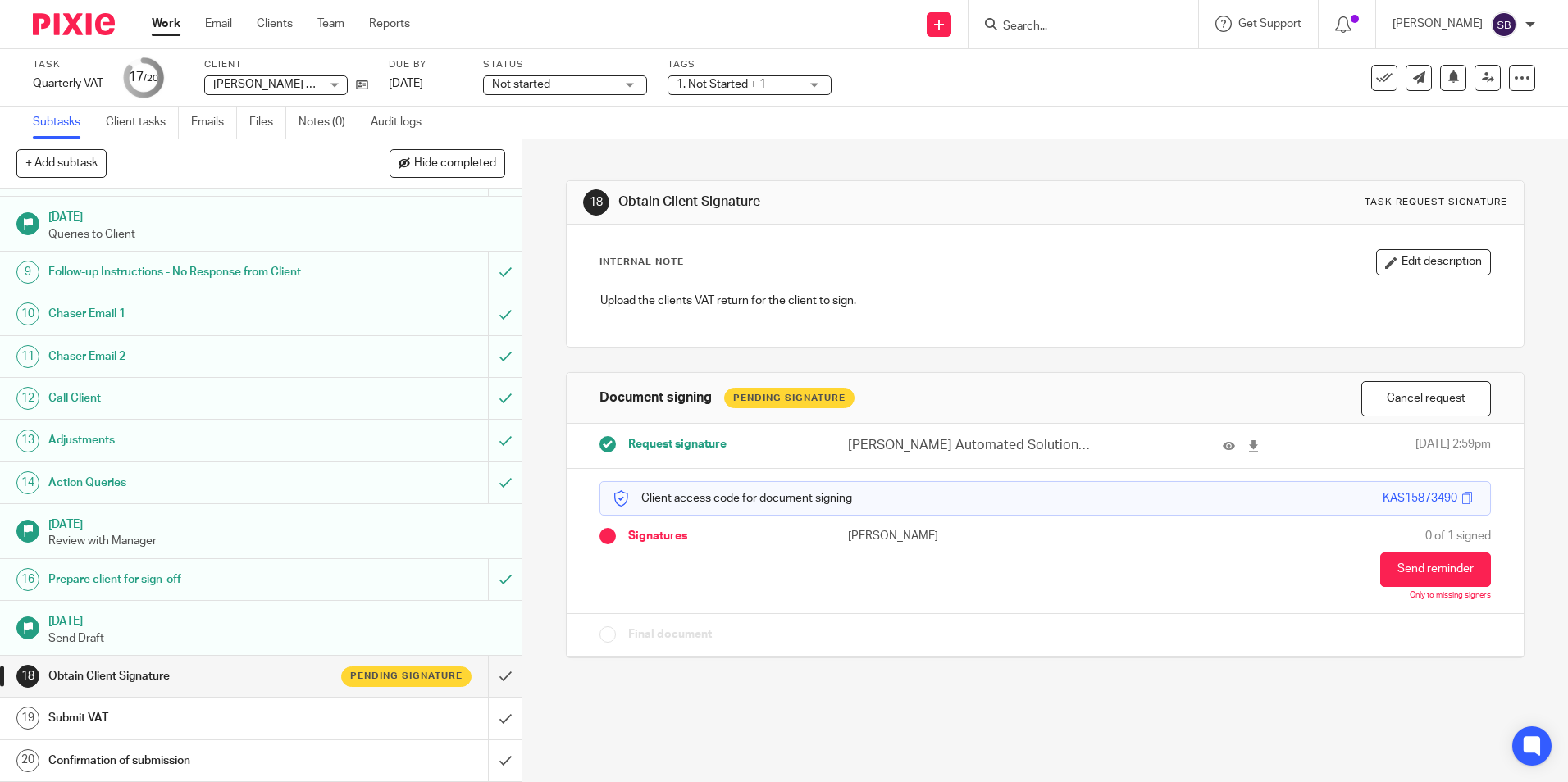
click at [168, 30] on link "Work" at bounding box center [166, 23] width 29 height 16
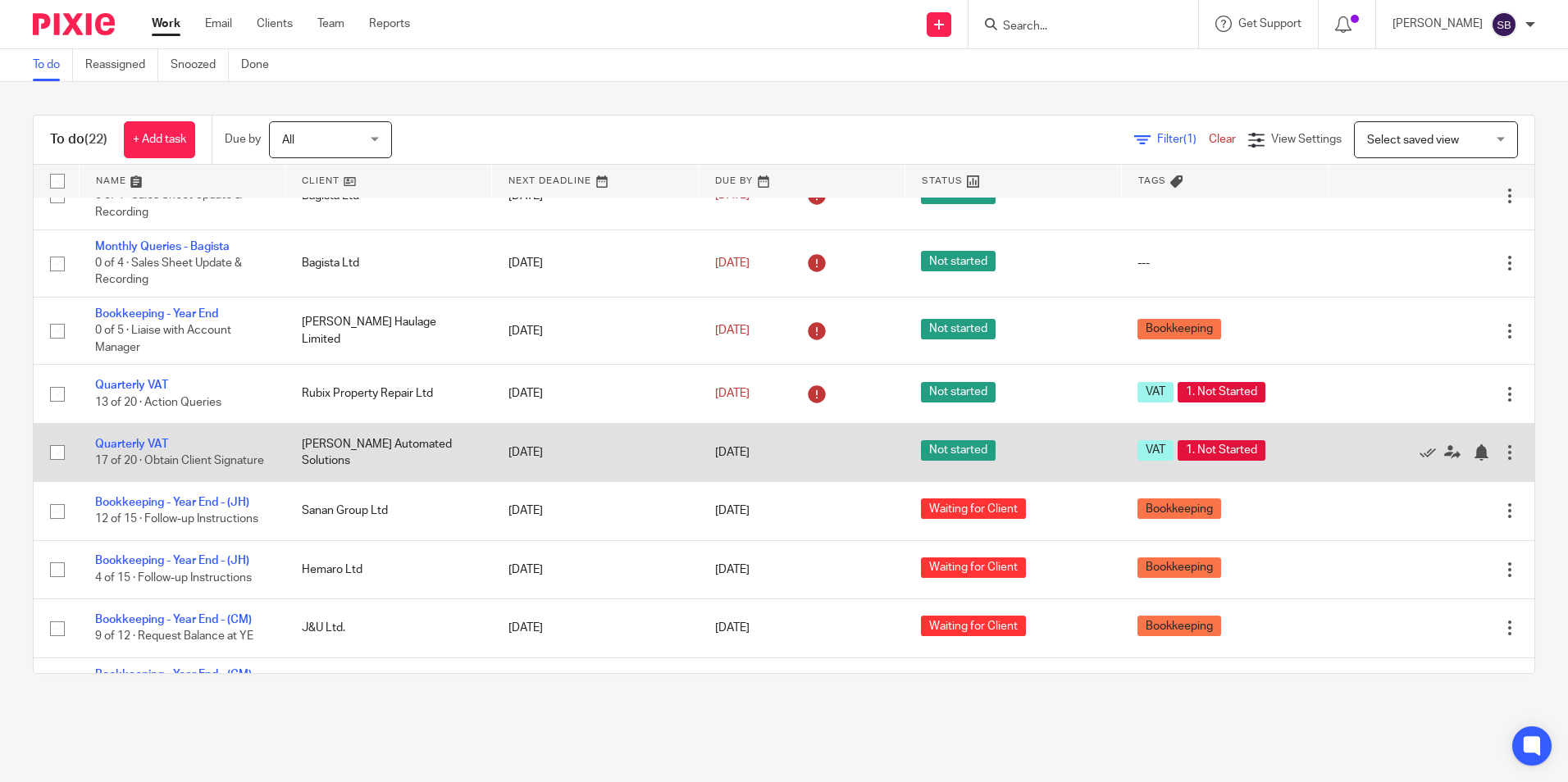
scroll to position [810, 0]
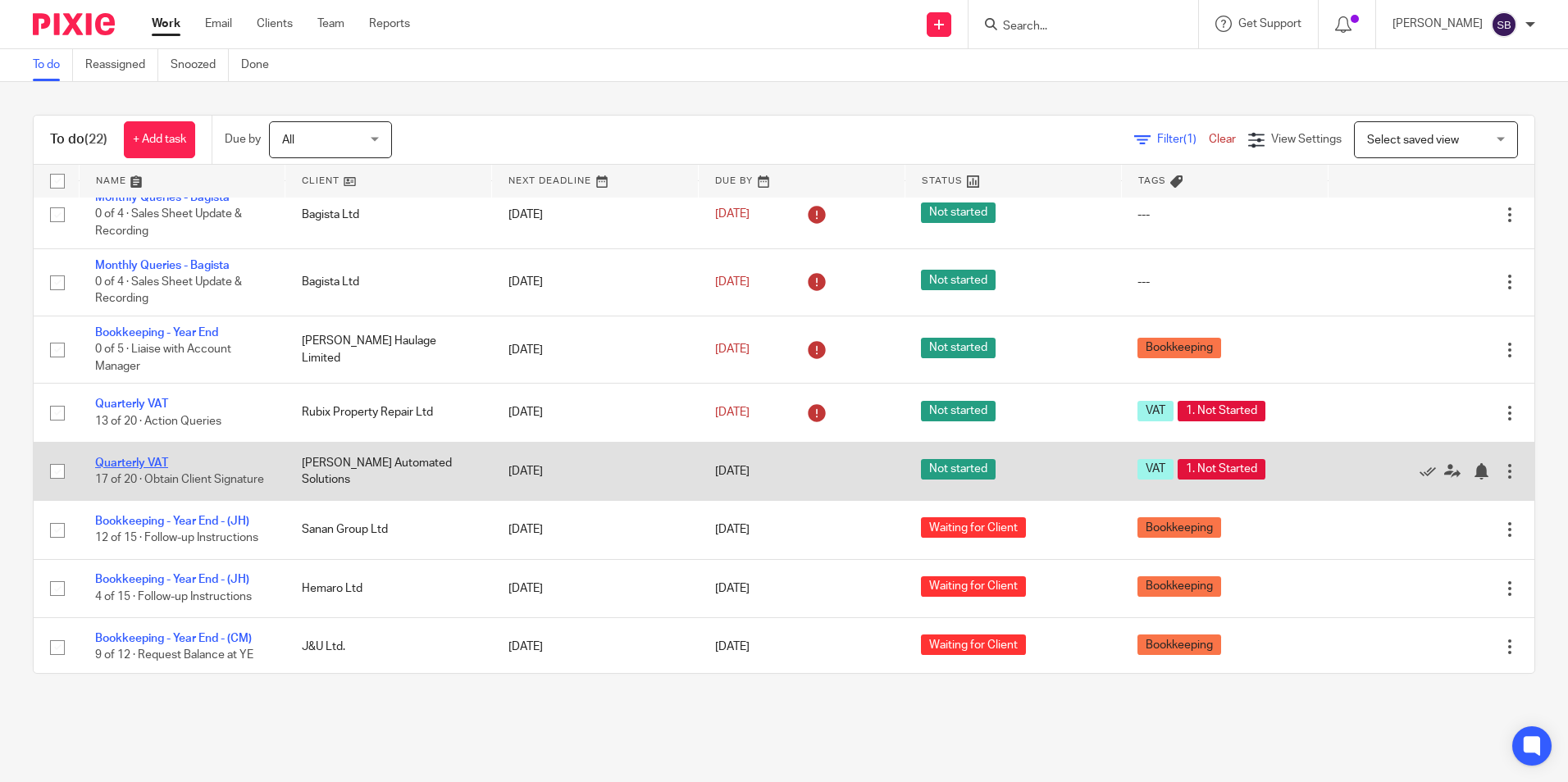
click at [148, 457] on link "Quarterly VAT" at bounding box center [131, 463] width 73 height 11
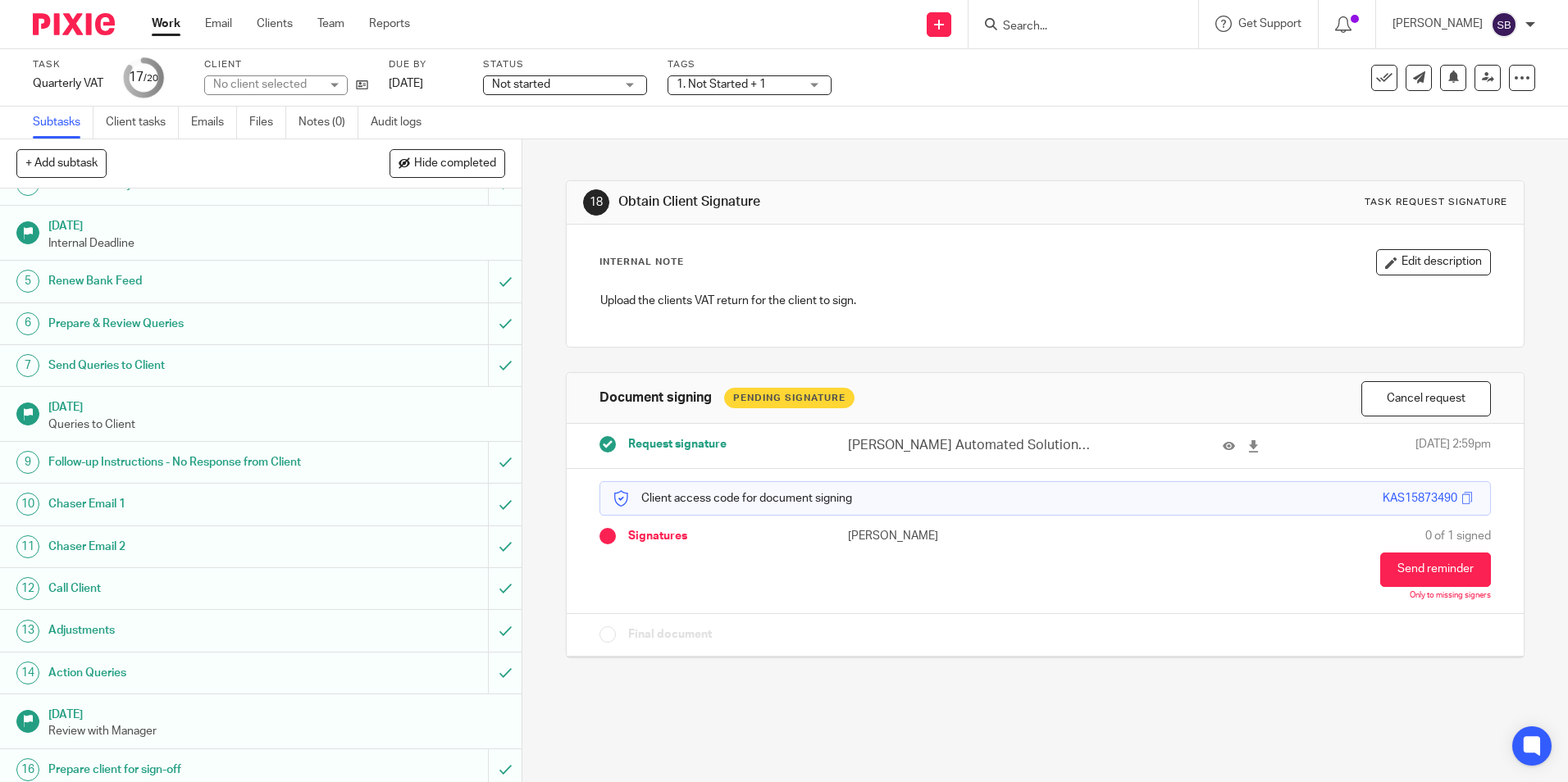
scroll to position [312, 0]
